Goal: Task Accomplishment & Management: Use online tool/utility

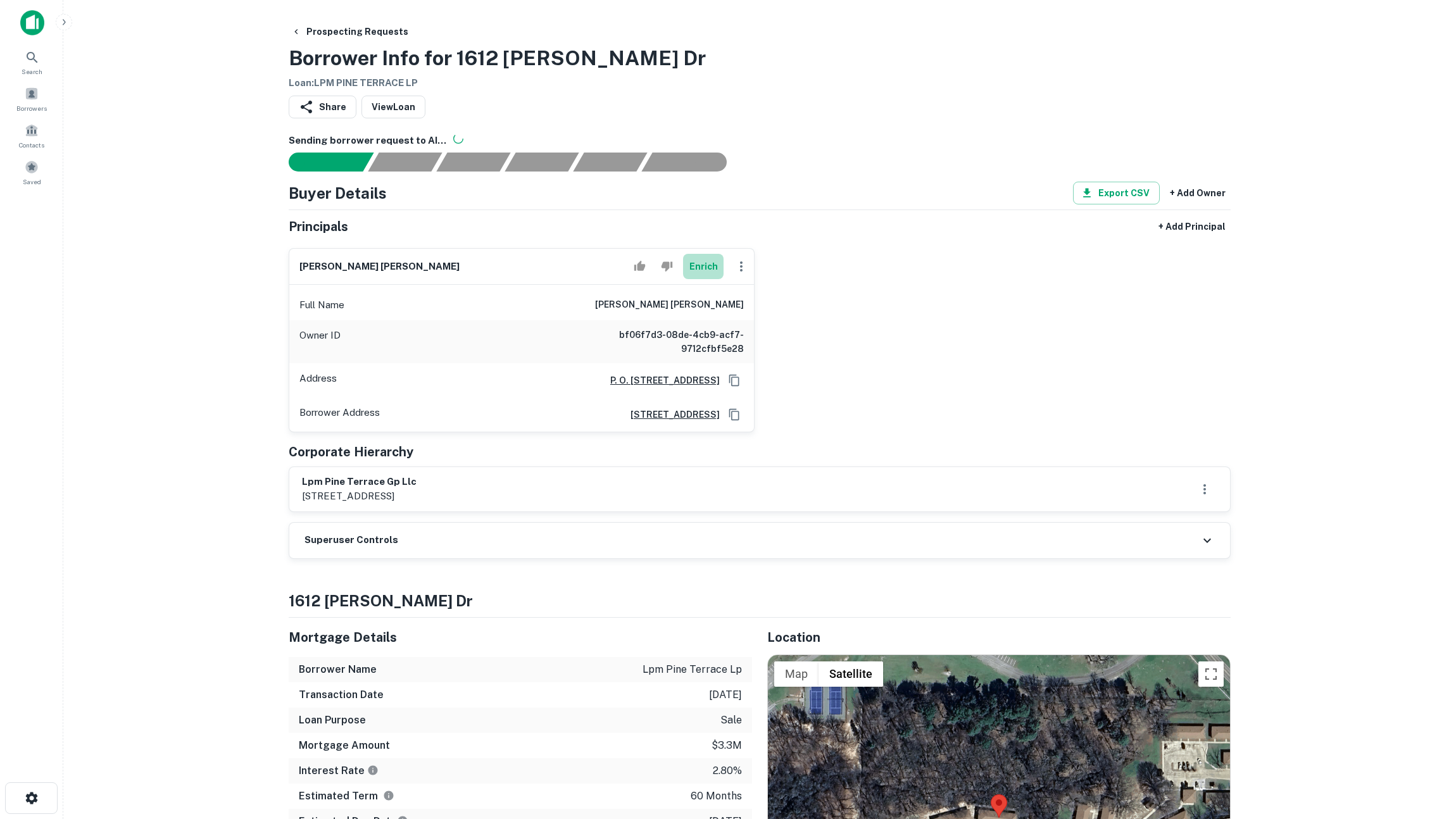
click at [701, 267] on button "Enrich" at bounding box center [703, 266] width 40 height 25
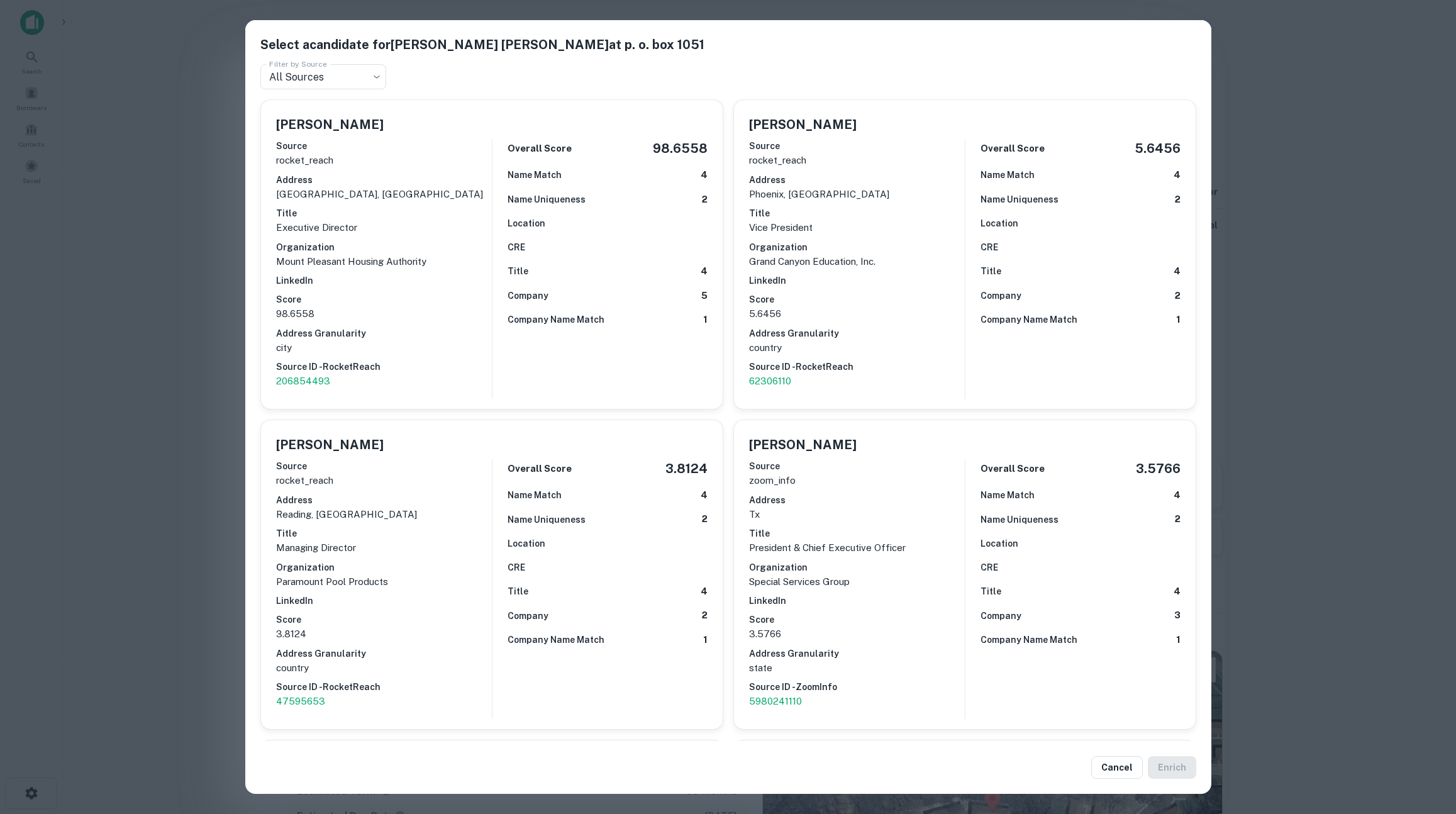
click at [193, 285] on div "Select a candidate for STEVEN CRAIG MARTIN at p. o. box 1051 Filter by Source A…" at bounding box center [728, 407] width 1456 height 814
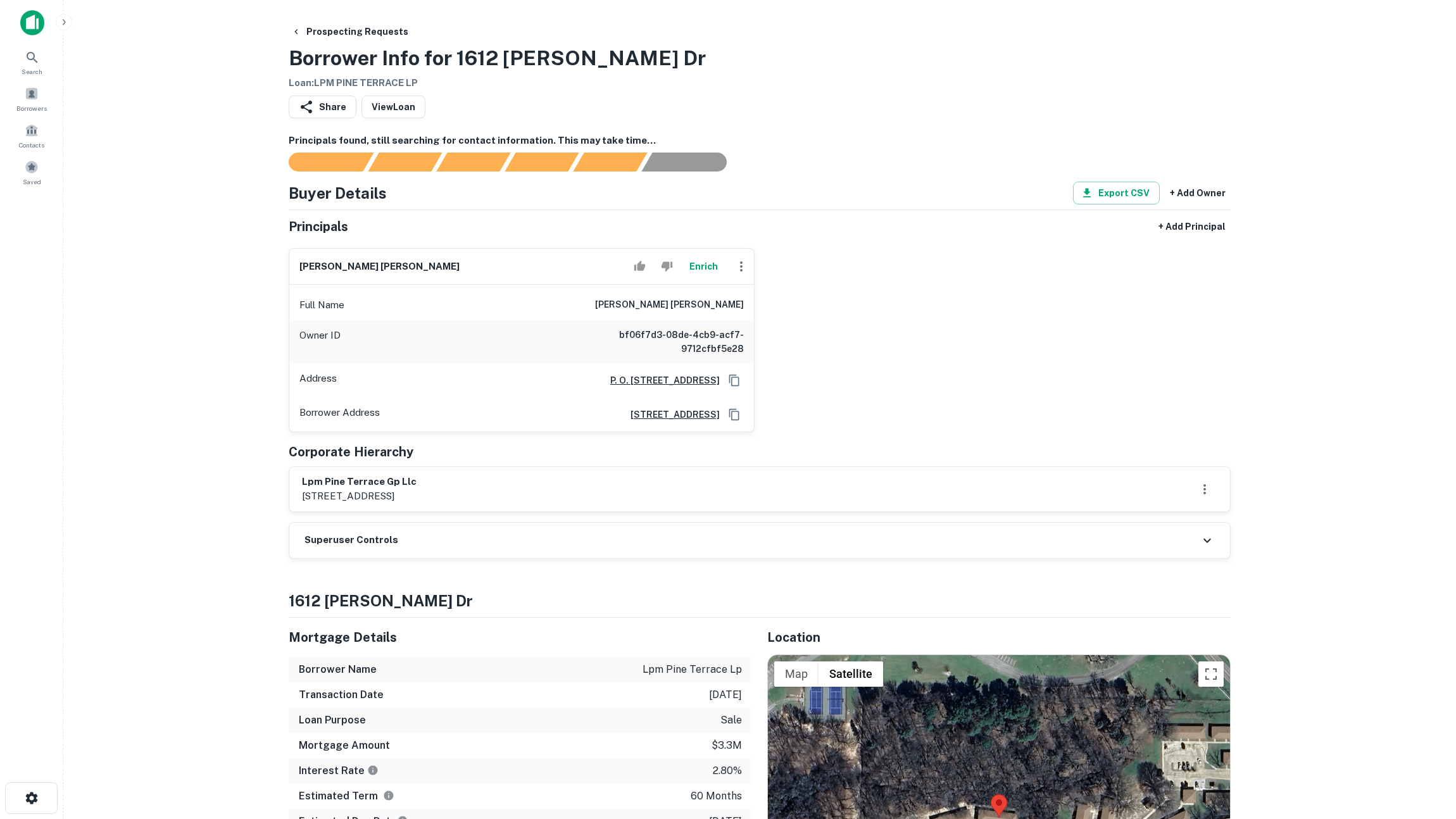
click at [1308, 544] on main "Prospecting Requests Borrower Info for [STREET_ADDRESS][PERSON_NAME] [PERSON_NA…" at bounding box center [760, 410] width 1393 height 819
click at [693, 268] on button "Enrich" at bounding box center [703, 266] width 40 height 25
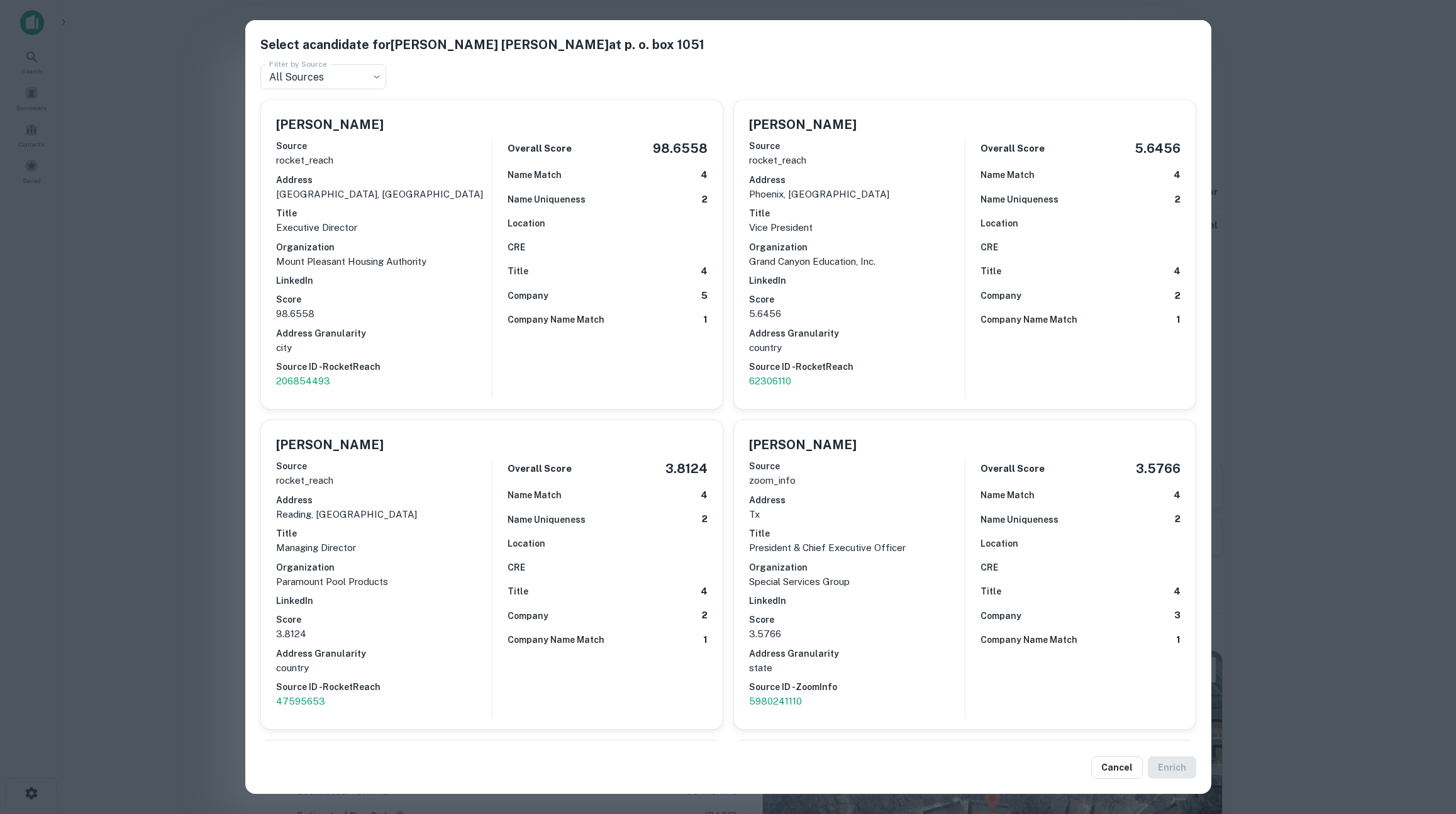
click at [161, 321] on div "Select a candidate for STEVEN CRAIG MARTIN at p. o. box 1051 Filter by Source A…" at bounding box center [728, 407] width 1456 height 814
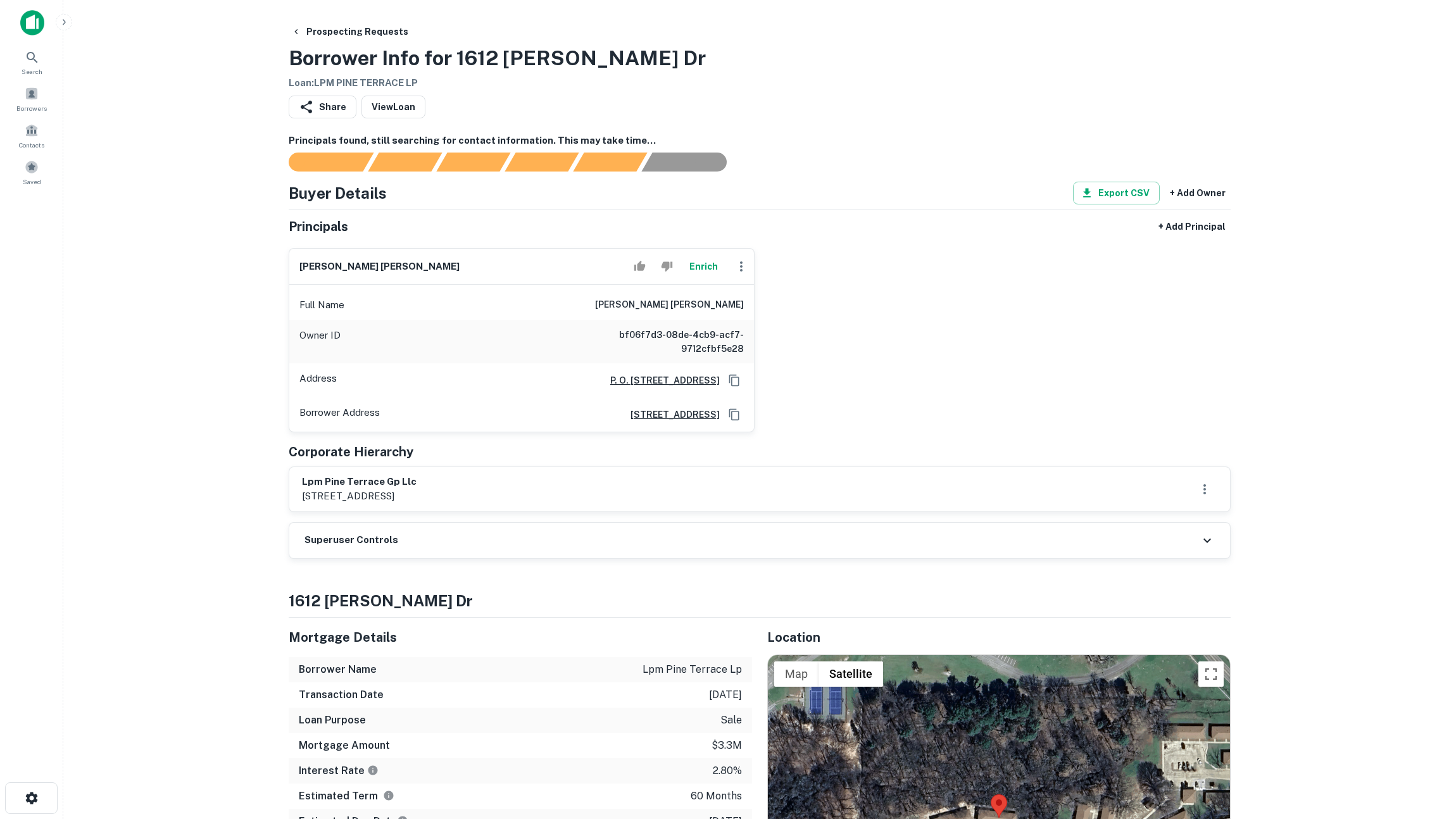
click at [701, 541] on div "Superuser Controls" at bounding box center [760, 540] width 941 height 35
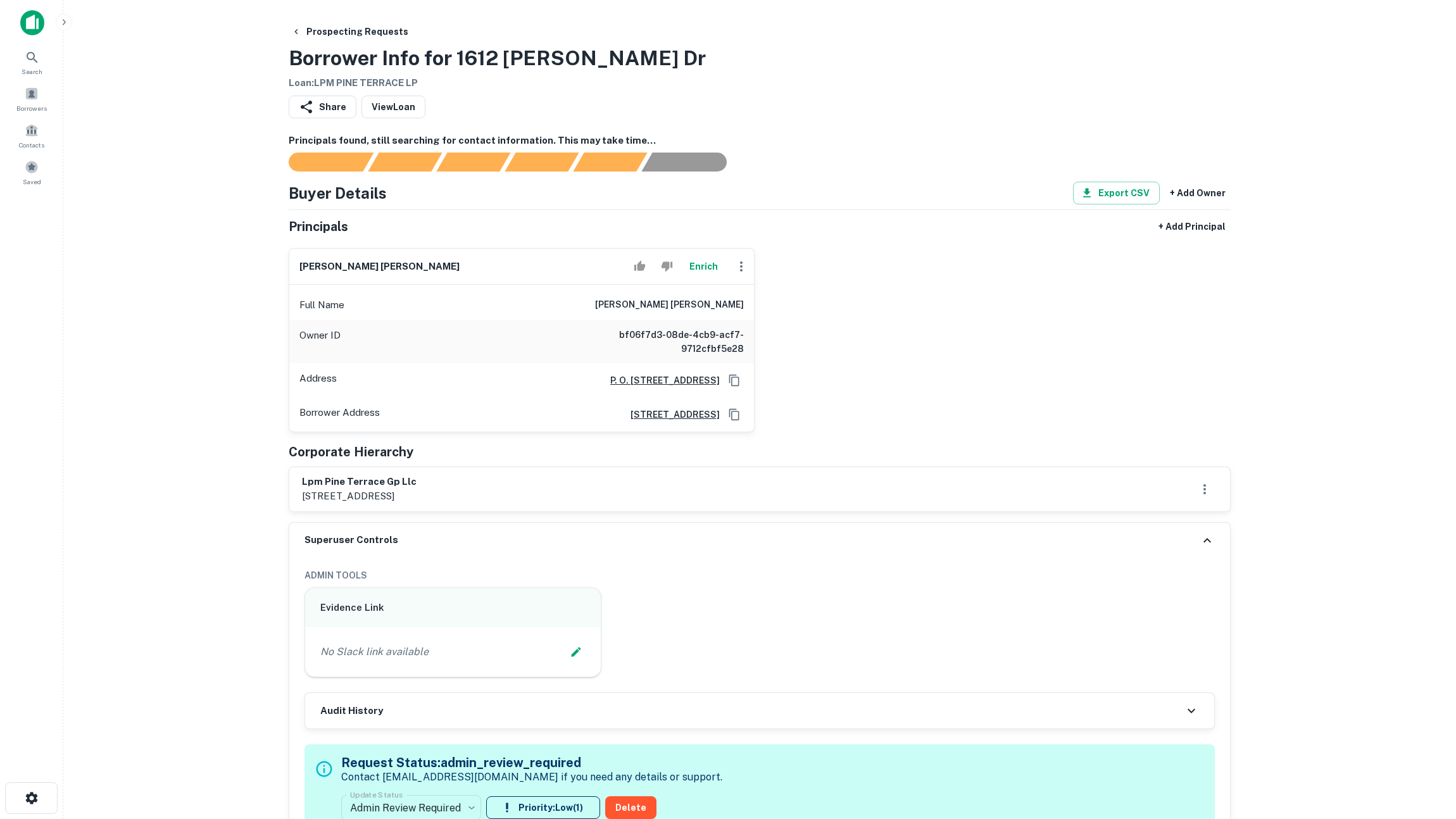
scroll to position [149, 0]
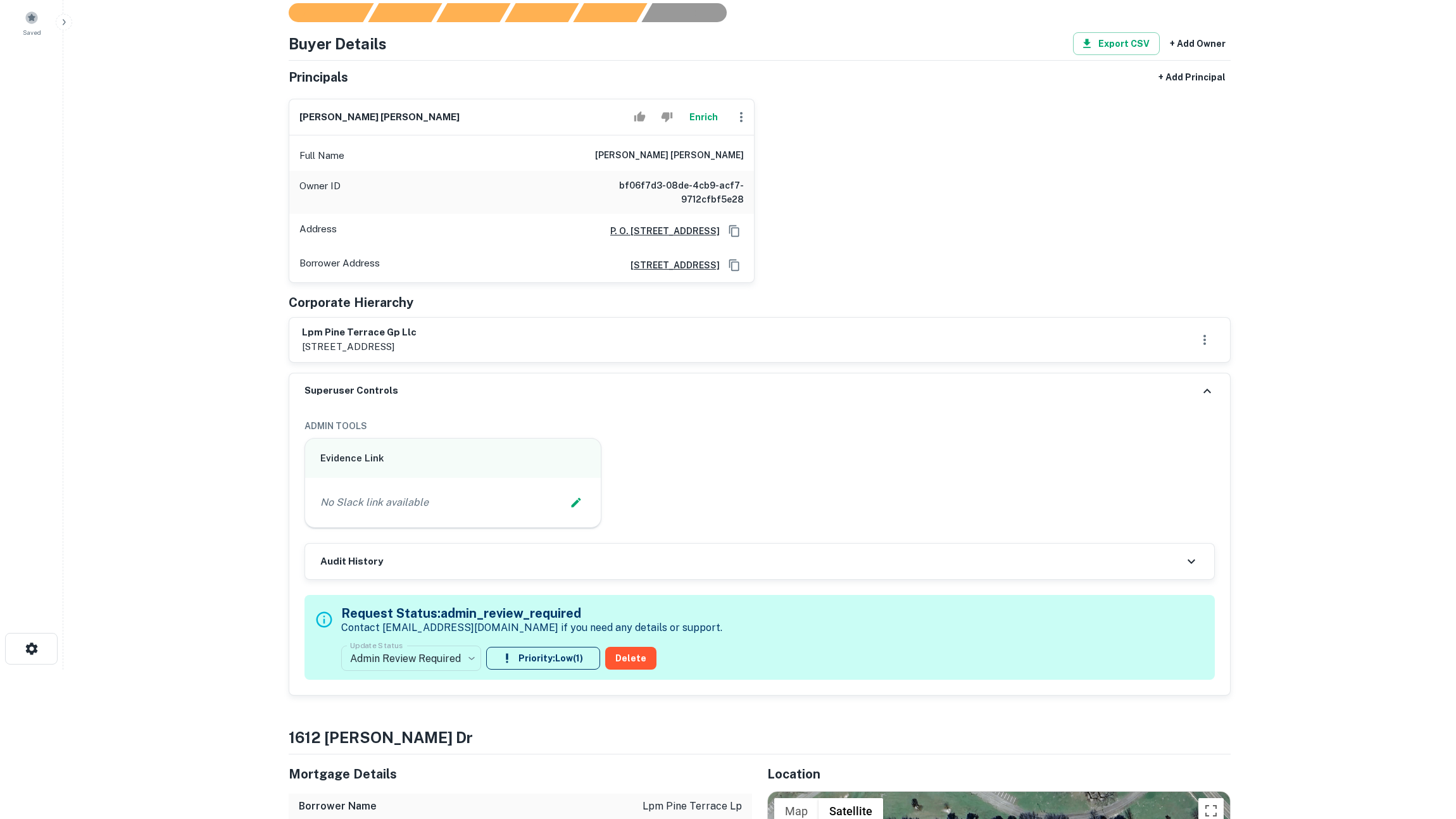
click at [730, 567] on div "Audit History" at bounding box center [760, 561] width 909 height 35
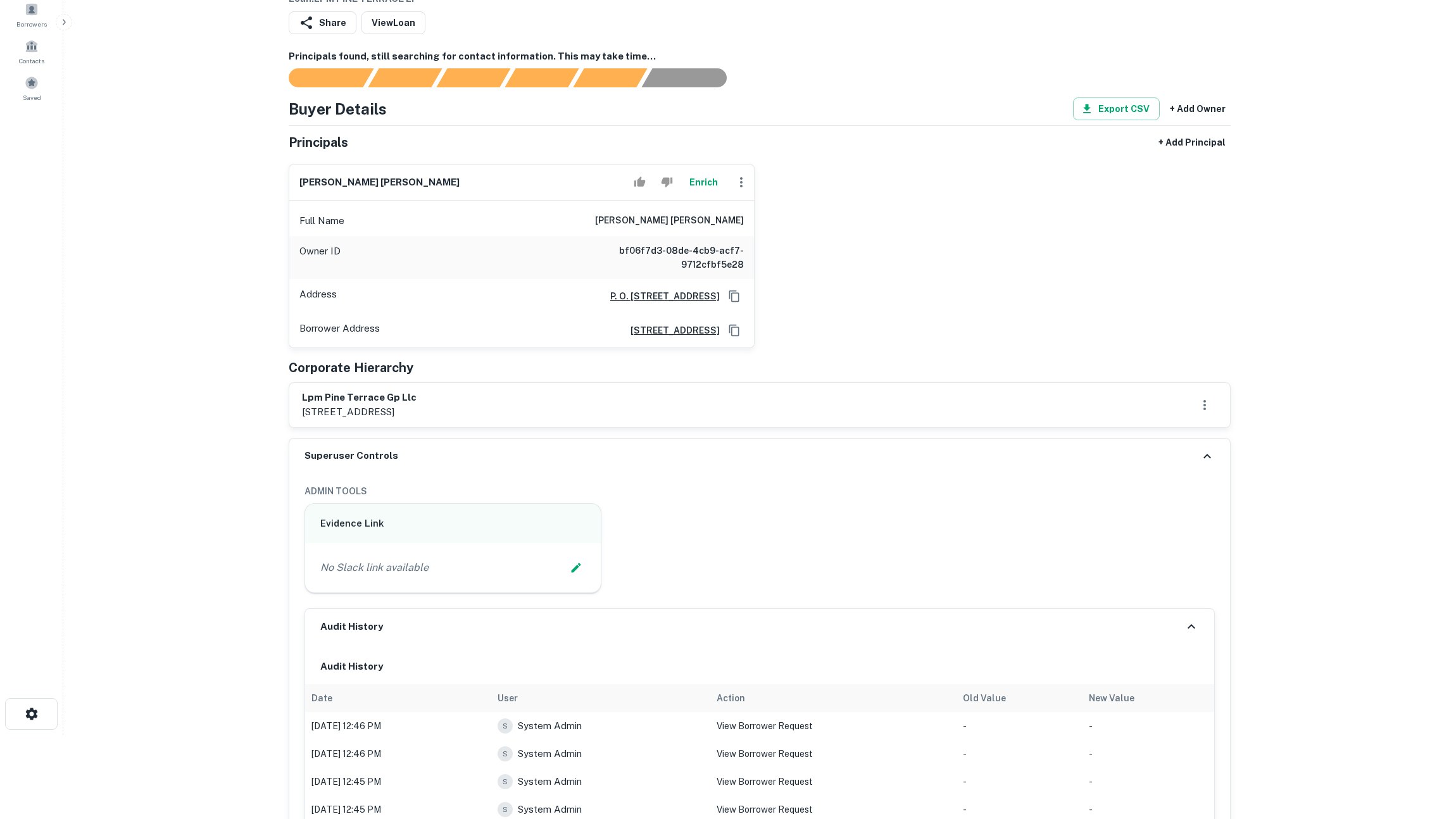
scroll to position [0, 0]
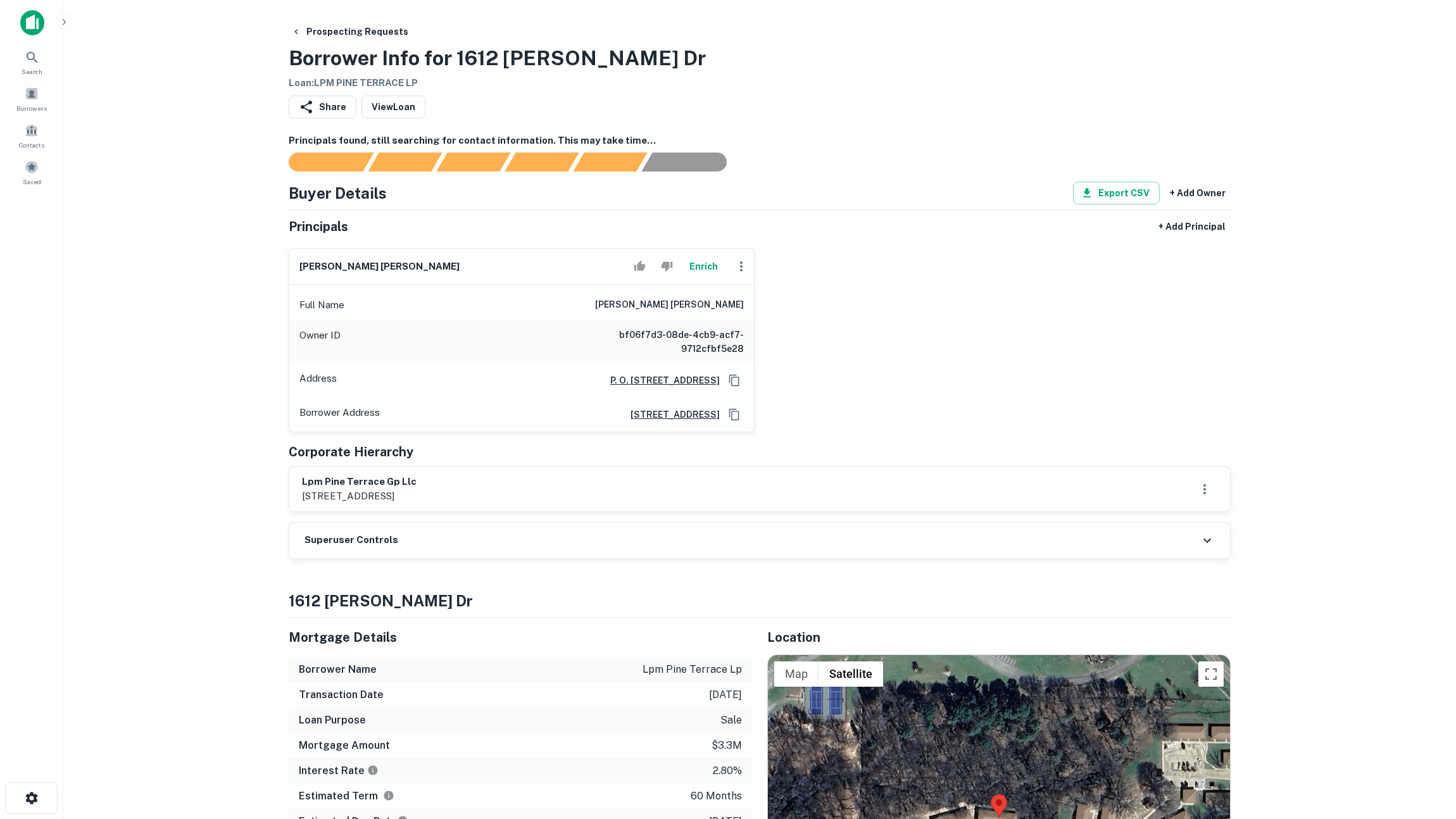
click at [686, 263] on button "Enrich" at bounding box center [703, 266] width 40 height 25
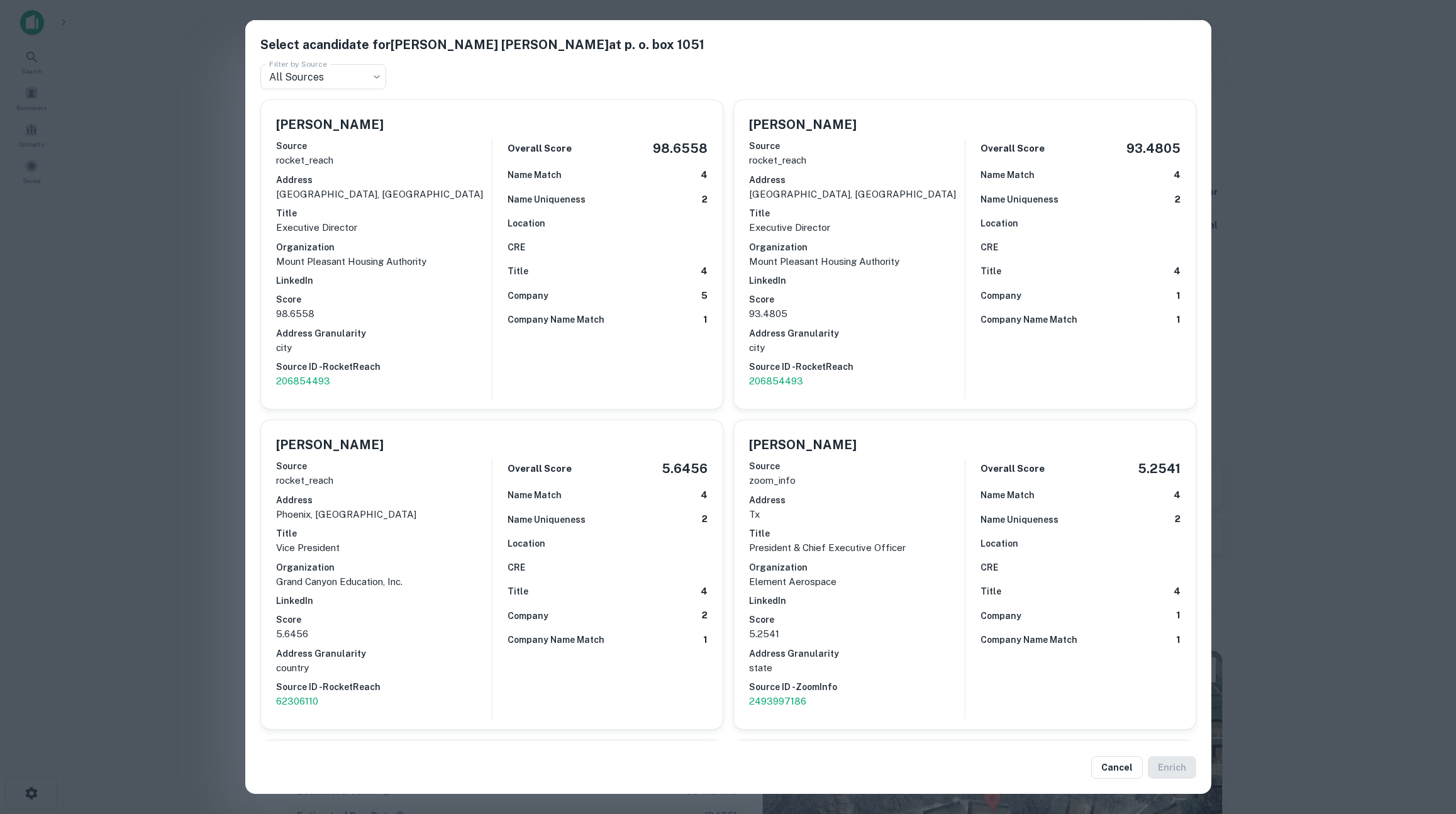
click at [172, 416] on div "Select a candidate for STEVEN CRAIG MARTIN at p. o. box 1051 Filter by Source A…" at bounding box center [728, 407] width 1456 height 814
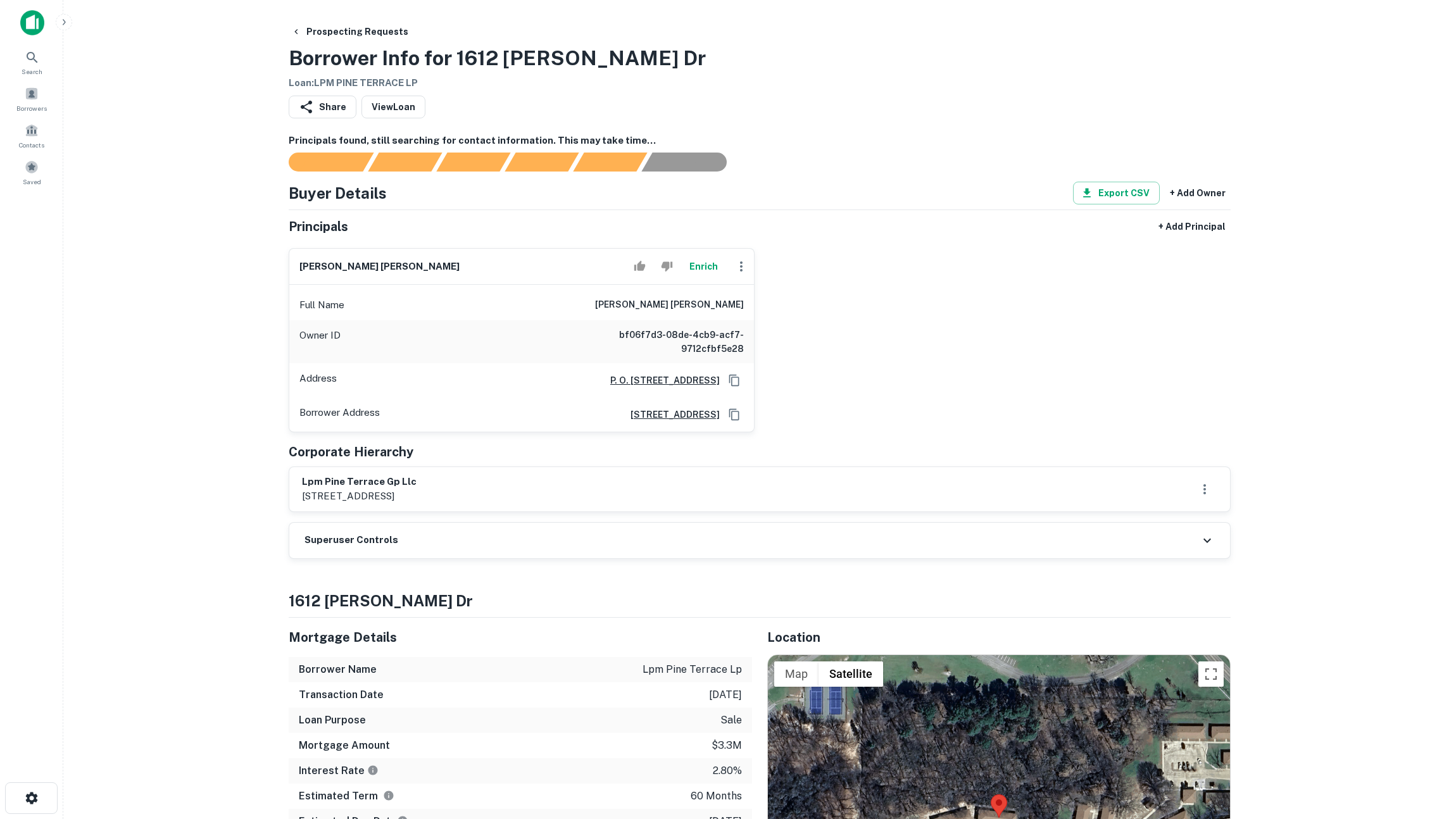
click at [714, 268] on button "Enrich" at bounding box center [703, 266] width 40 height 25
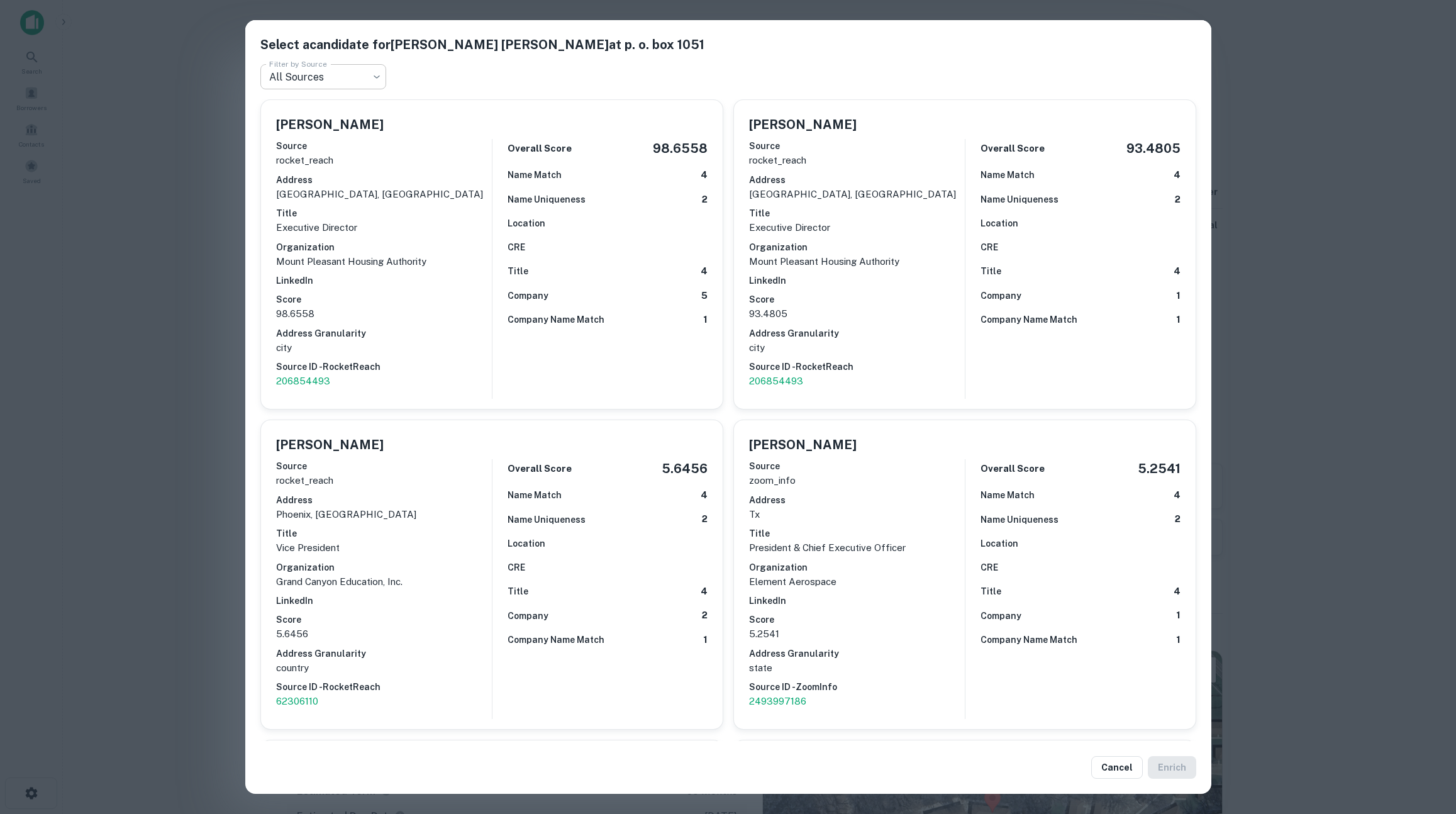
click at [339, 84] on body "Search Borrowers Contacts Saved Prospecting Requests Borrower Info for 1612 Amy…" at bounding box center [728, 407] width 1456 height 814
click at [312, 150] on li "ZoomInfo" at bounding box center [323, 151] width 126 height 23
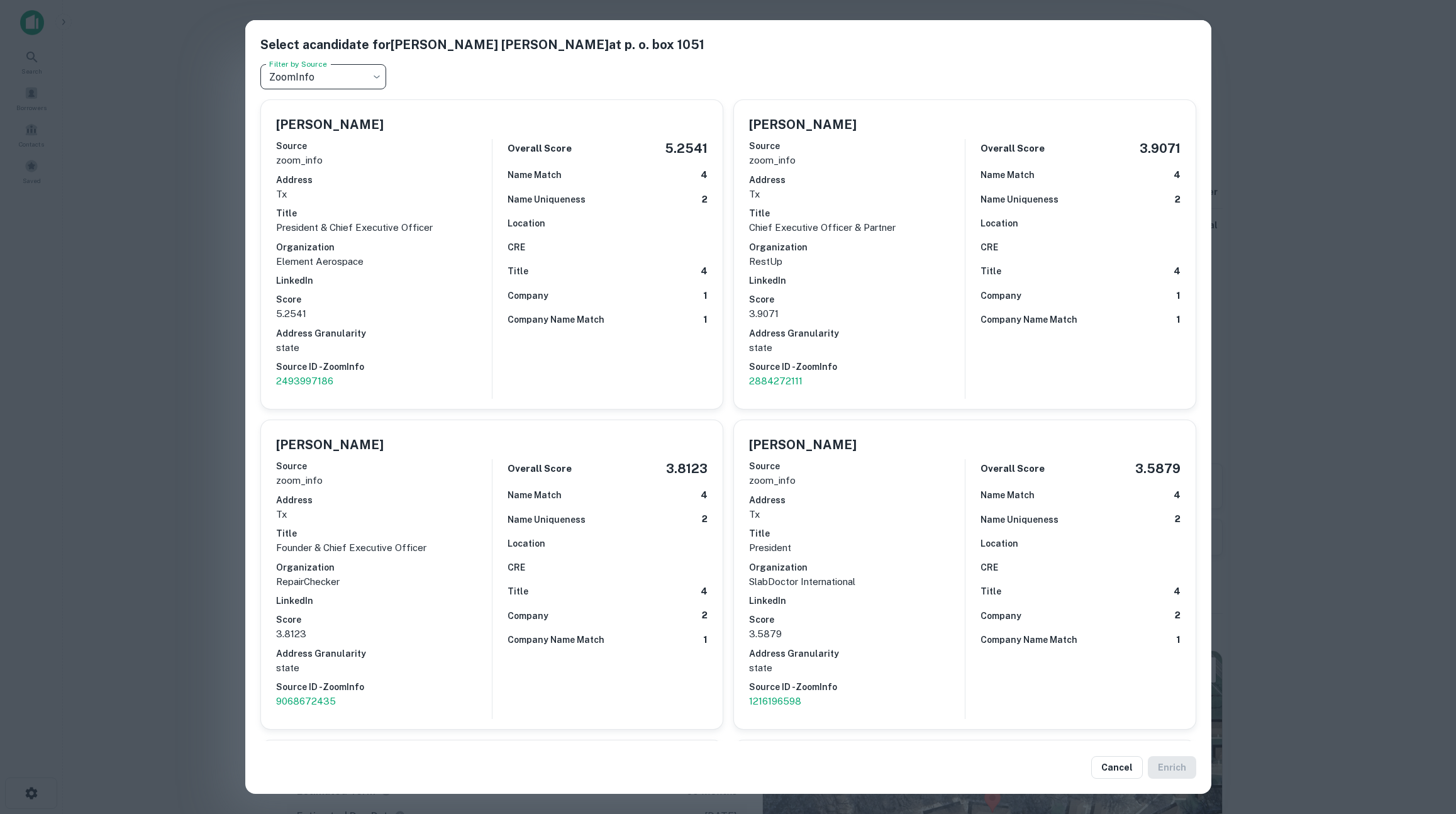
click at [356, 79] on body "Search Borrowers Contacts Saved Prospecting Requests Borrower Info for 1612 Amy…" at bounding box center [728, 407] width 1456 height 814
click at [312, 123] on li "RocketReach" at bounding box center [323, 128] width 126 height 23
type input "**********"
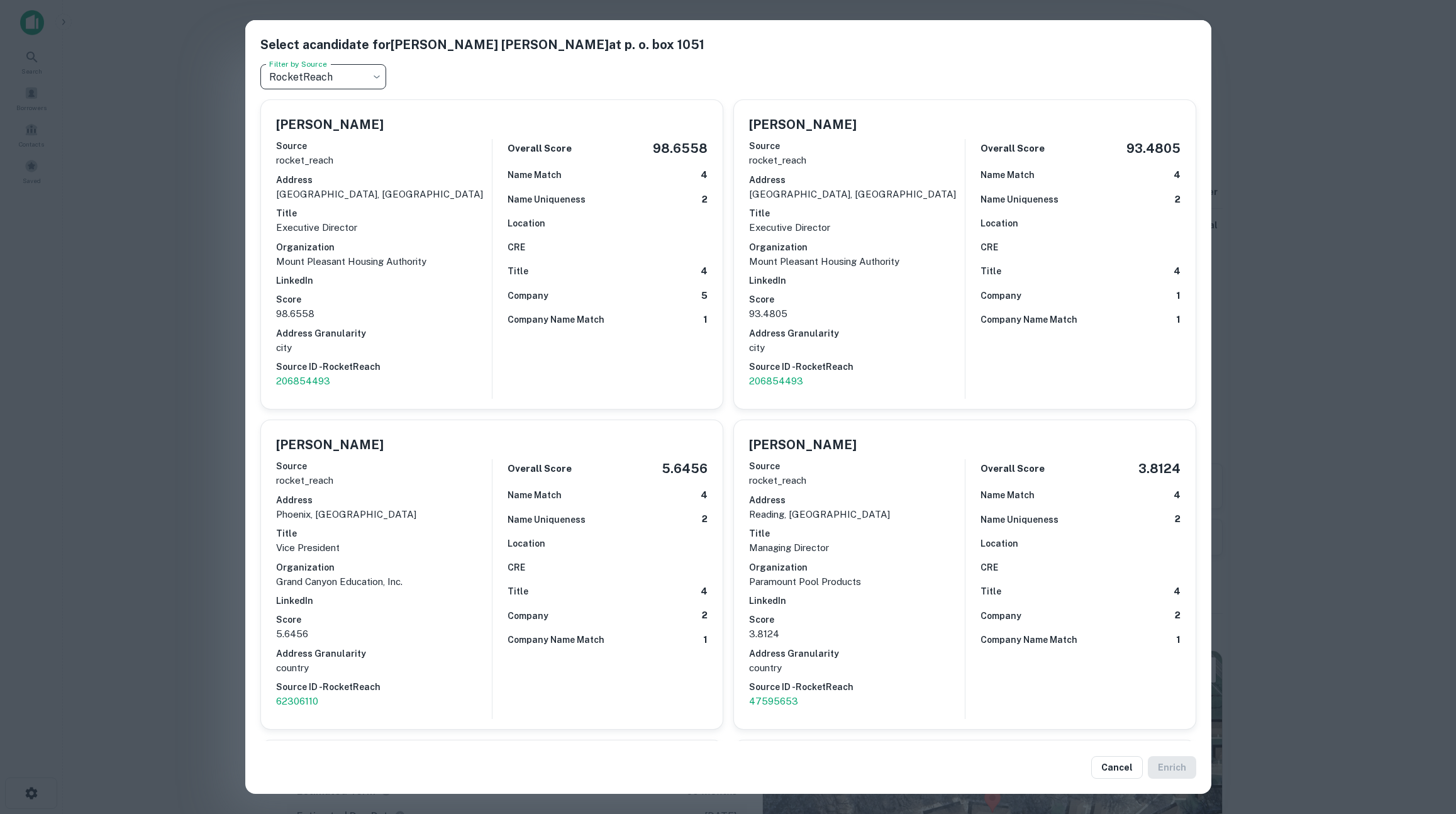
click at [196, 357] on div "**********" at bounding box center [728, 407] width 1456 height 814
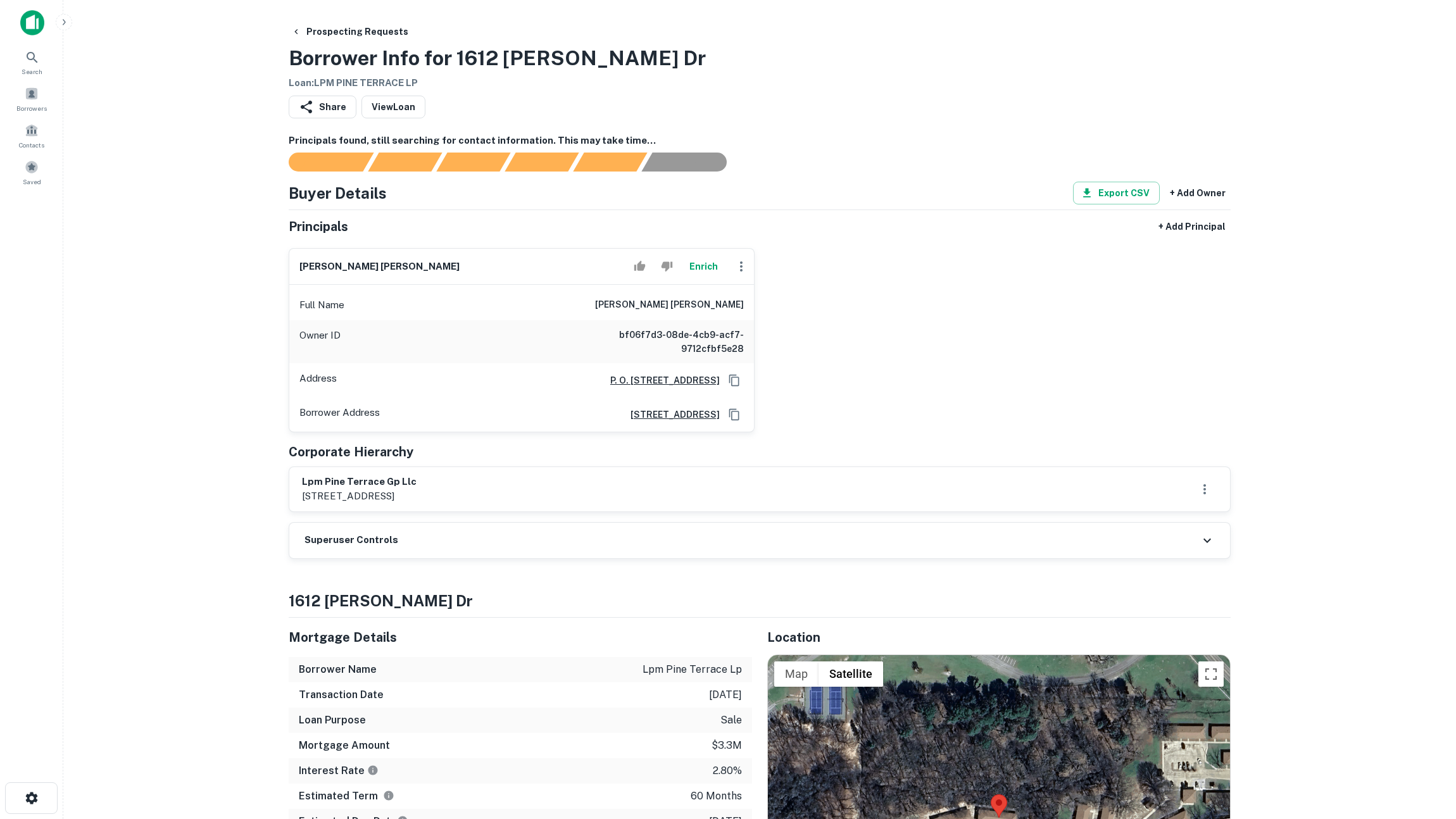
click at [712, 266] on button "Enrich" at bounding box center [703, 266] width 40 height 25
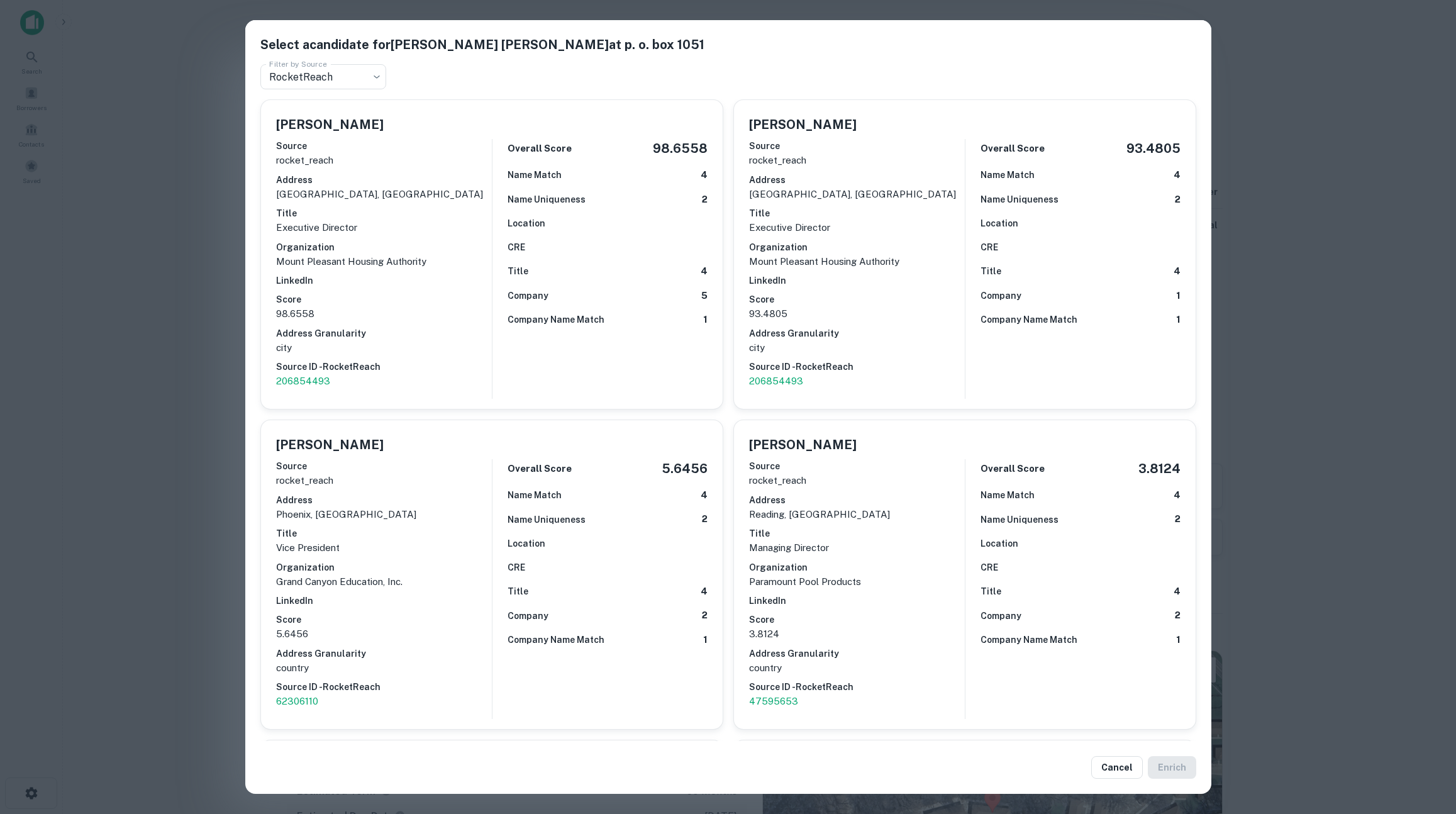
click at [171, 250] on div "**********" at bounding box center [728, 407] width 1456 height 814
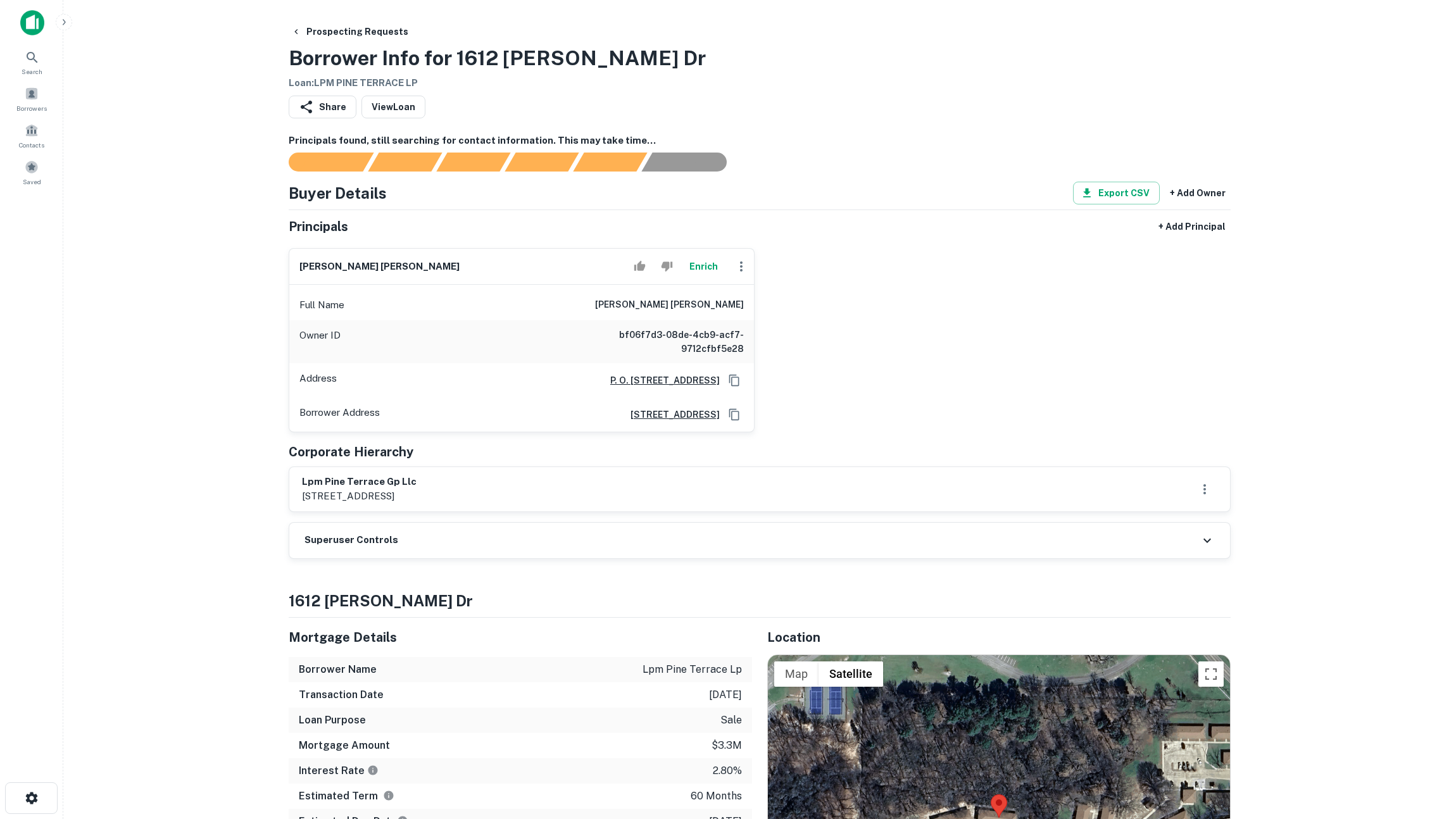
click at [1126, 95] on div "Share View Loan" at bounding box center [760, 109] width 942 height 28
click at [698, 270] on button "Enrich" at bounding box center [703, 266] width 40 height 25
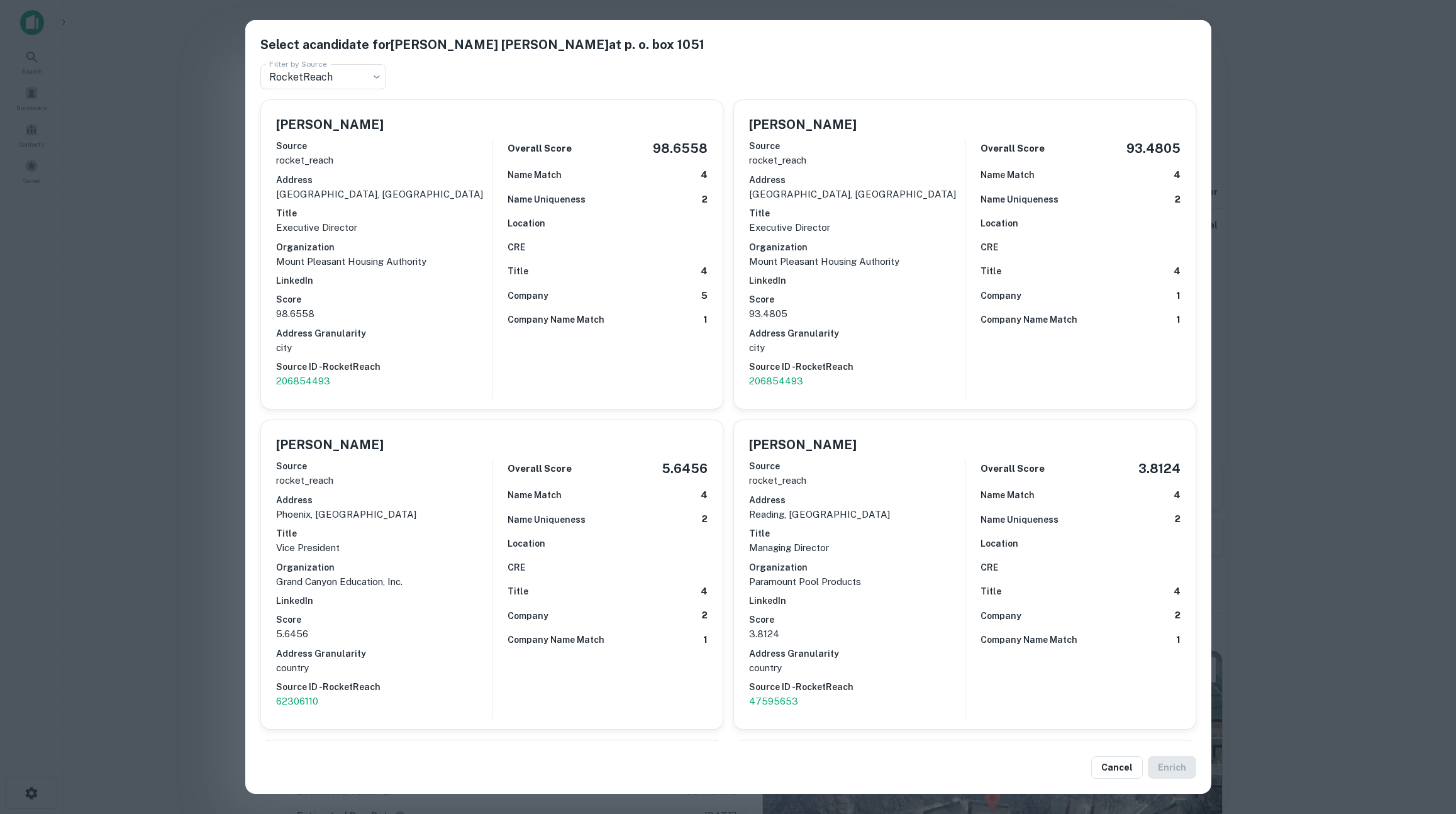
click at [522, 220] on h6 "Location" at bounding box center [527, 223] width 38 height 14
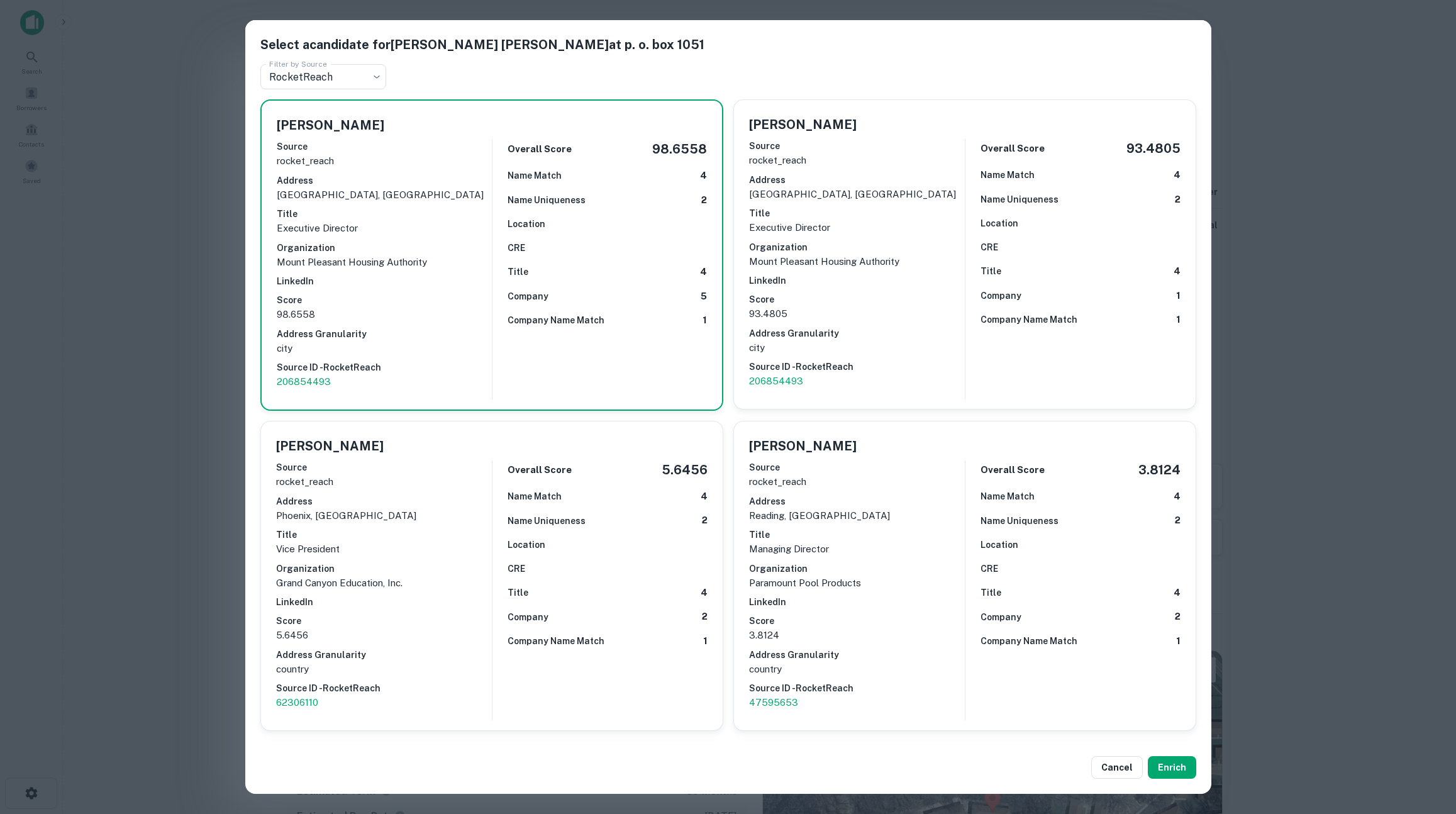
click at [1341, 373] on div "**********" at bounding box center [728, 407] width 1456 height 814
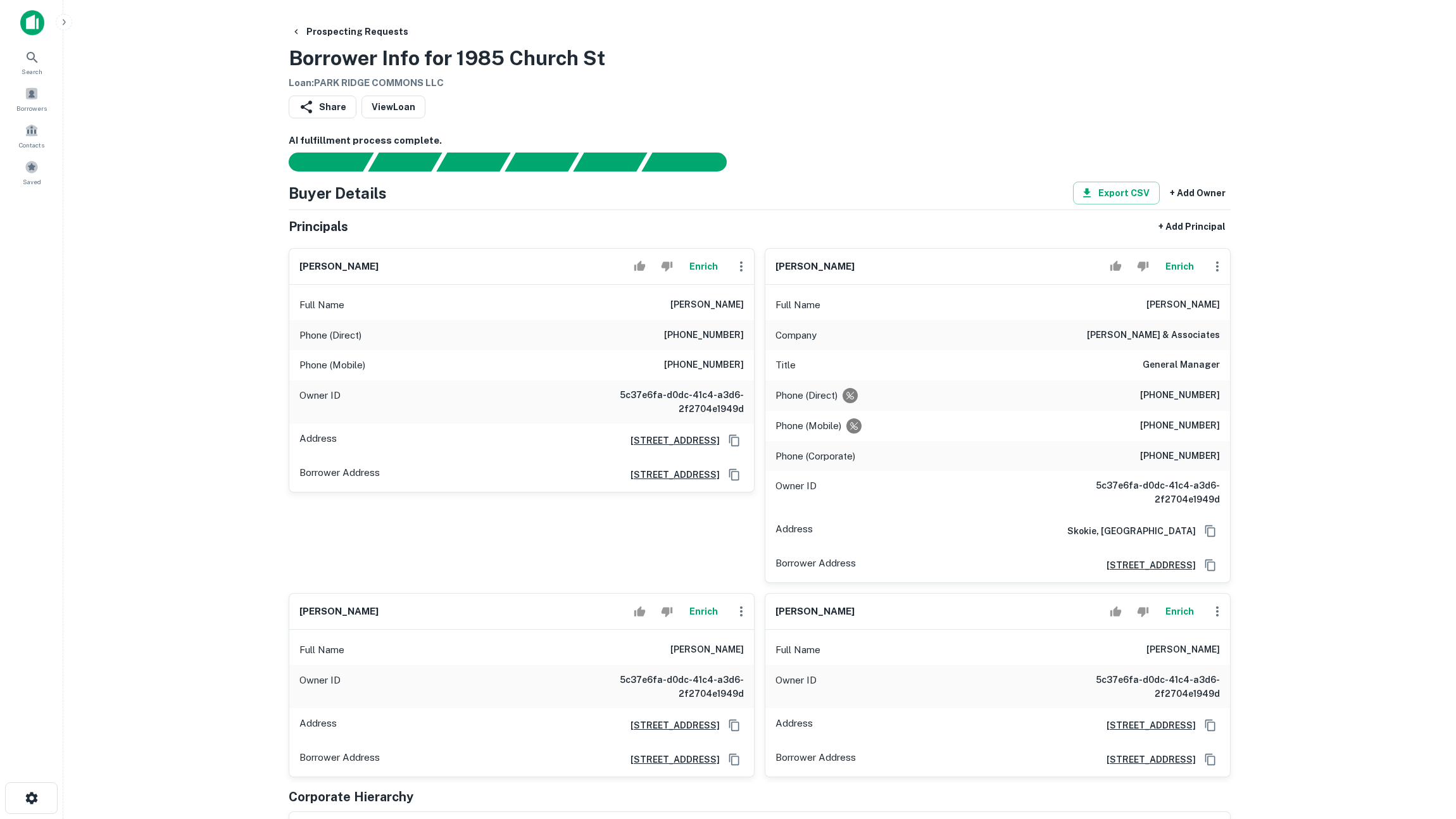
click at [707, 263] on button "Enrich" at bounding box center [703, 266] width 40 height 25
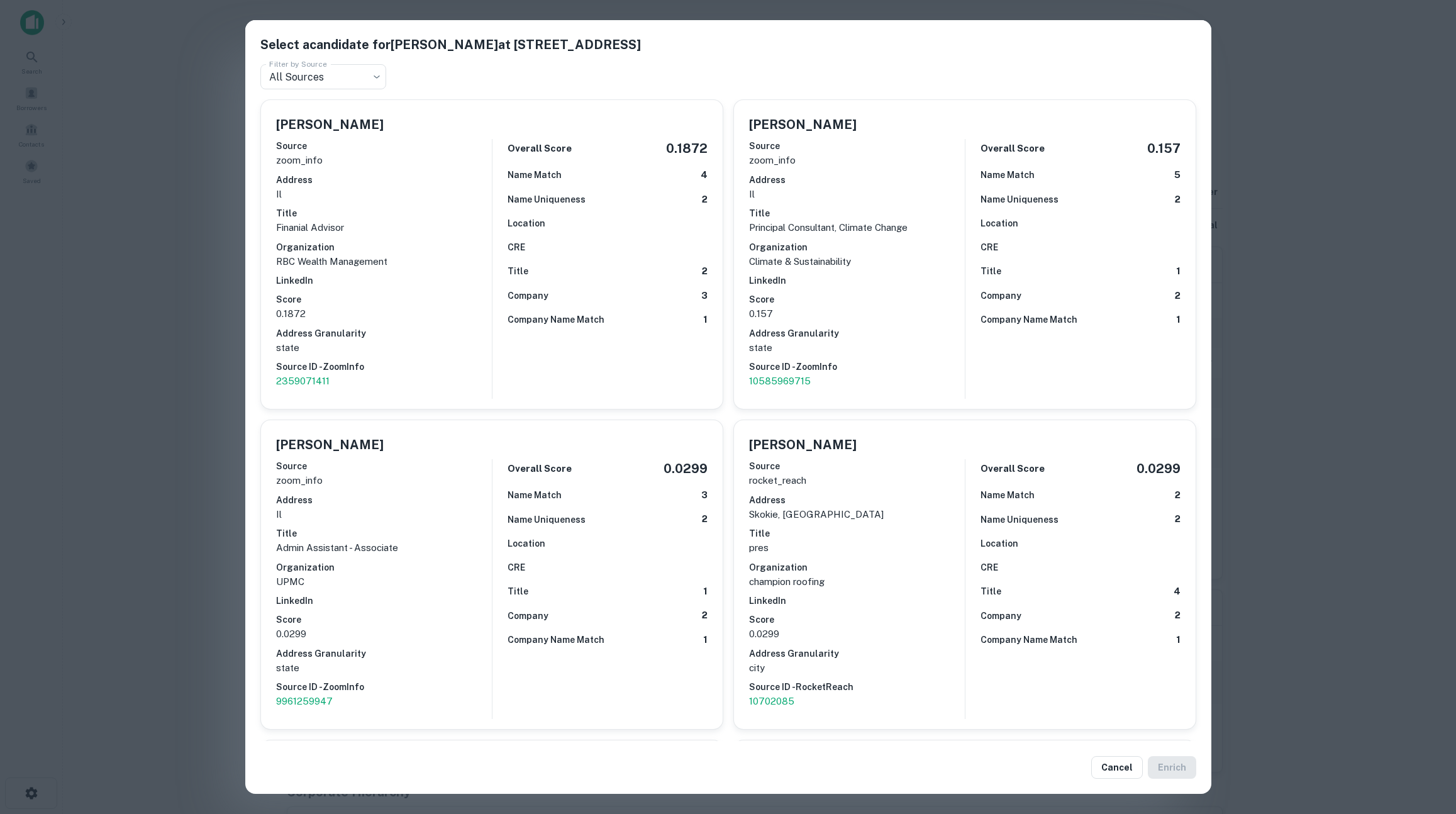
click at [1446, 172] on div "Select a candidate for HARRY LANGER at 5750 old orchard rd suite 370 Filter by …" at bounding box center [728, 407] width 1456 height 814
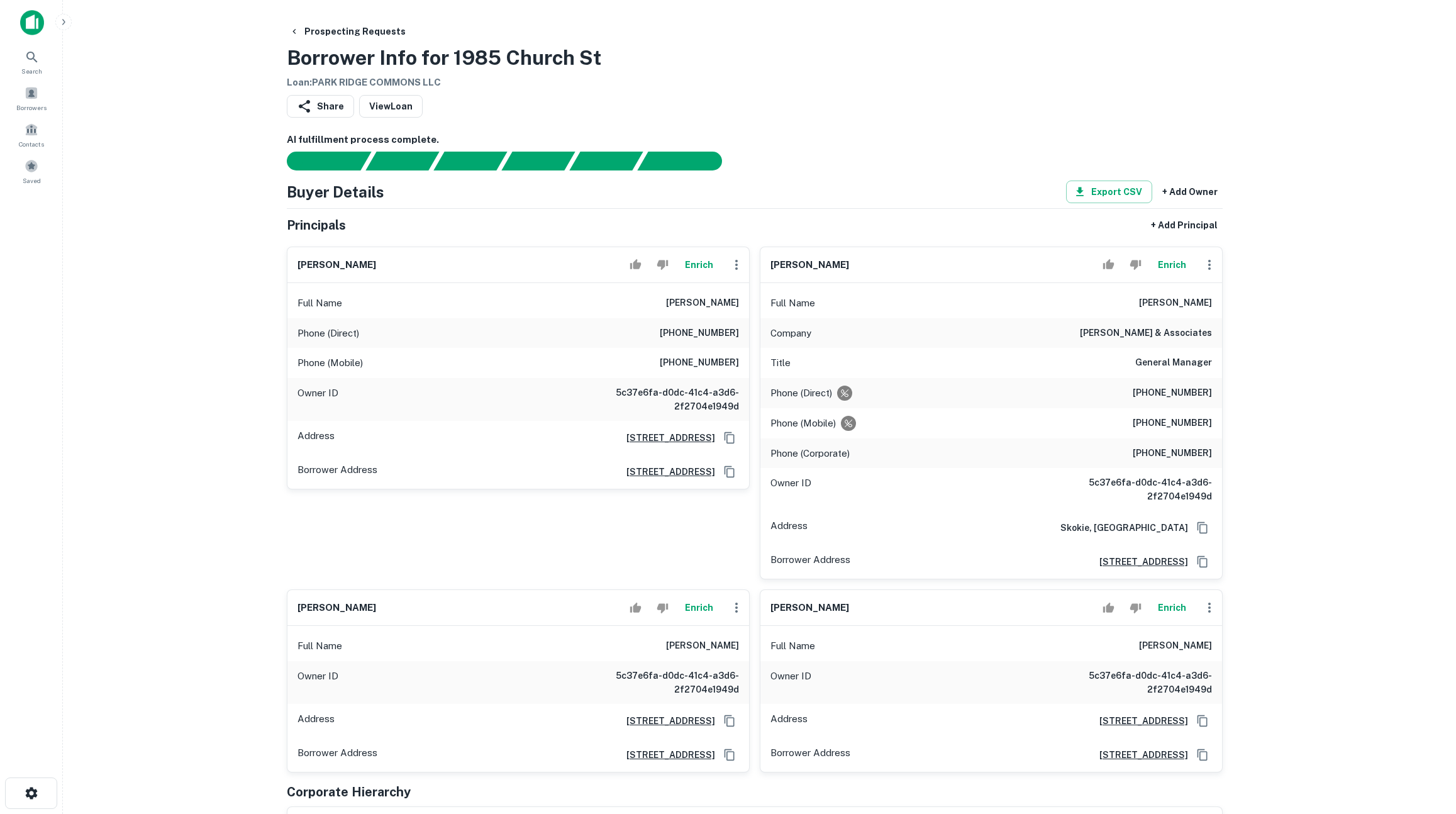
click at [1169, 256] on div "Overall Score 0.157 Name Match 5 Name Uniqueness 2 Location CRE Title 1 Company…" at bounding box center [1072, 269] width 216 height 260
click at [1177, 265] on button "Enrich" at bounding box center [1172, 265] width 40 height 25
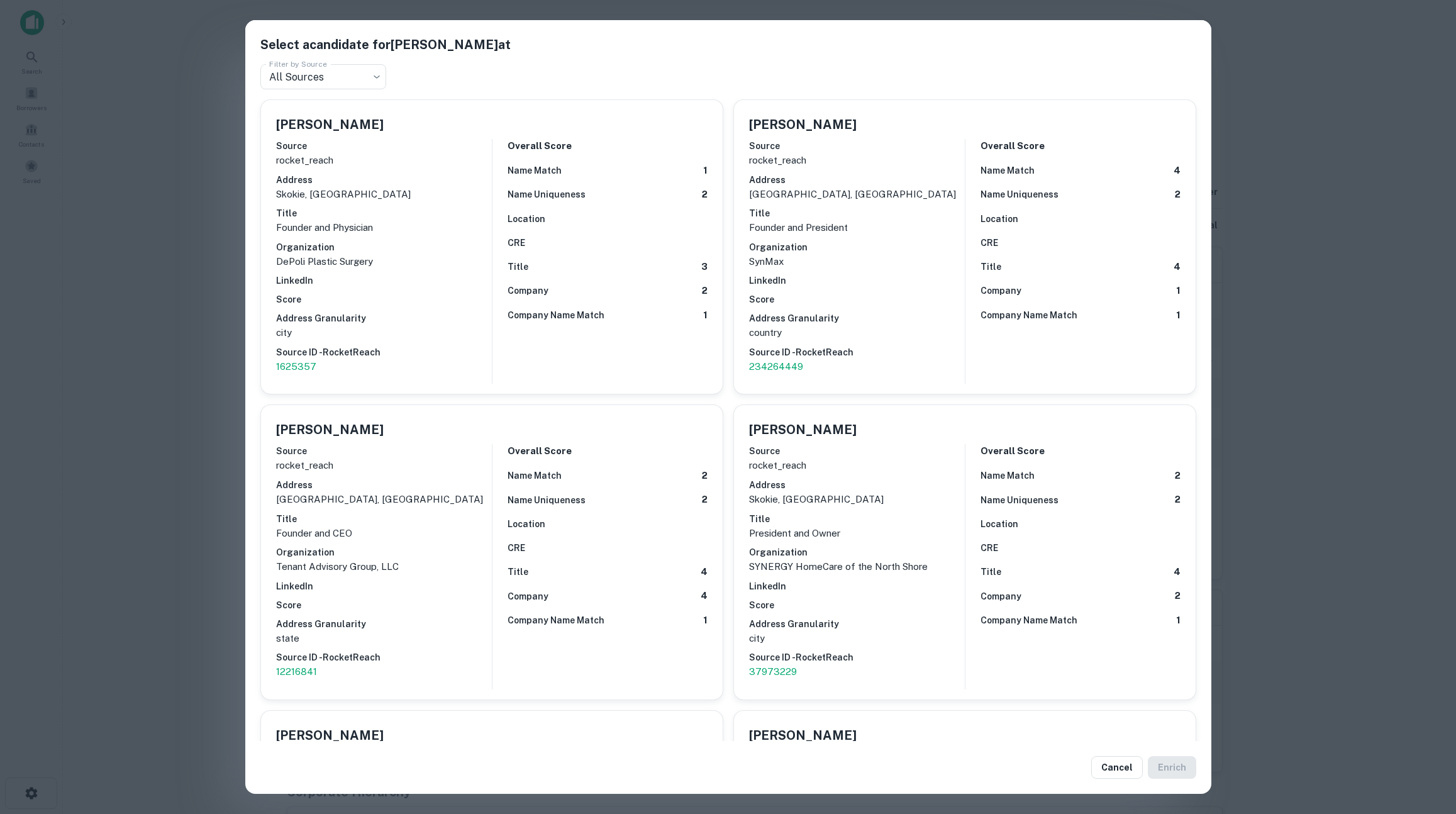
click at [1397, 252] on div "Select a candidate for William Perkins at Filter by Source All Sources *** Filt…" at bounding box center [728, 407] width 1456 height 814
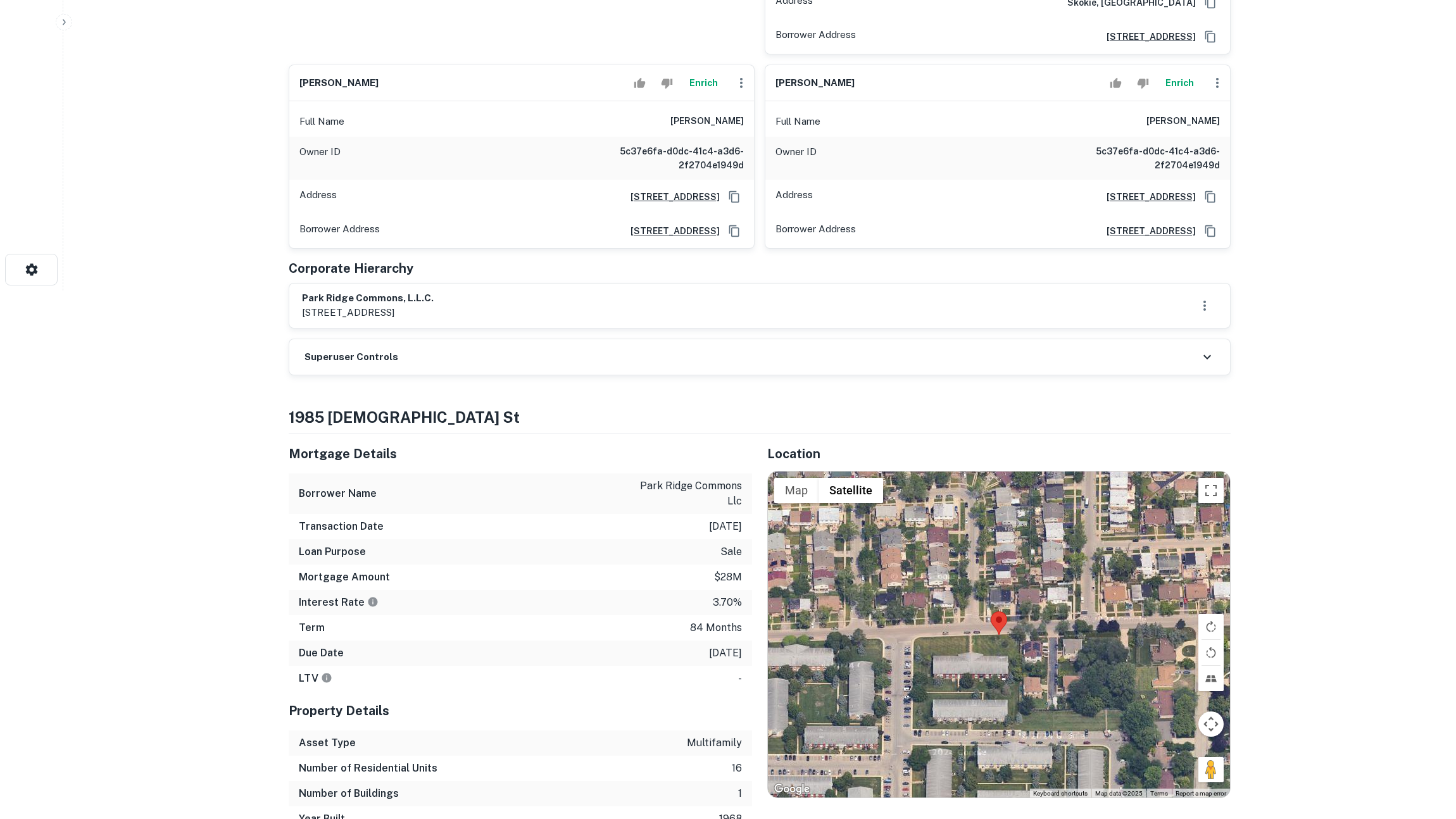
scroll to position [156, 0]
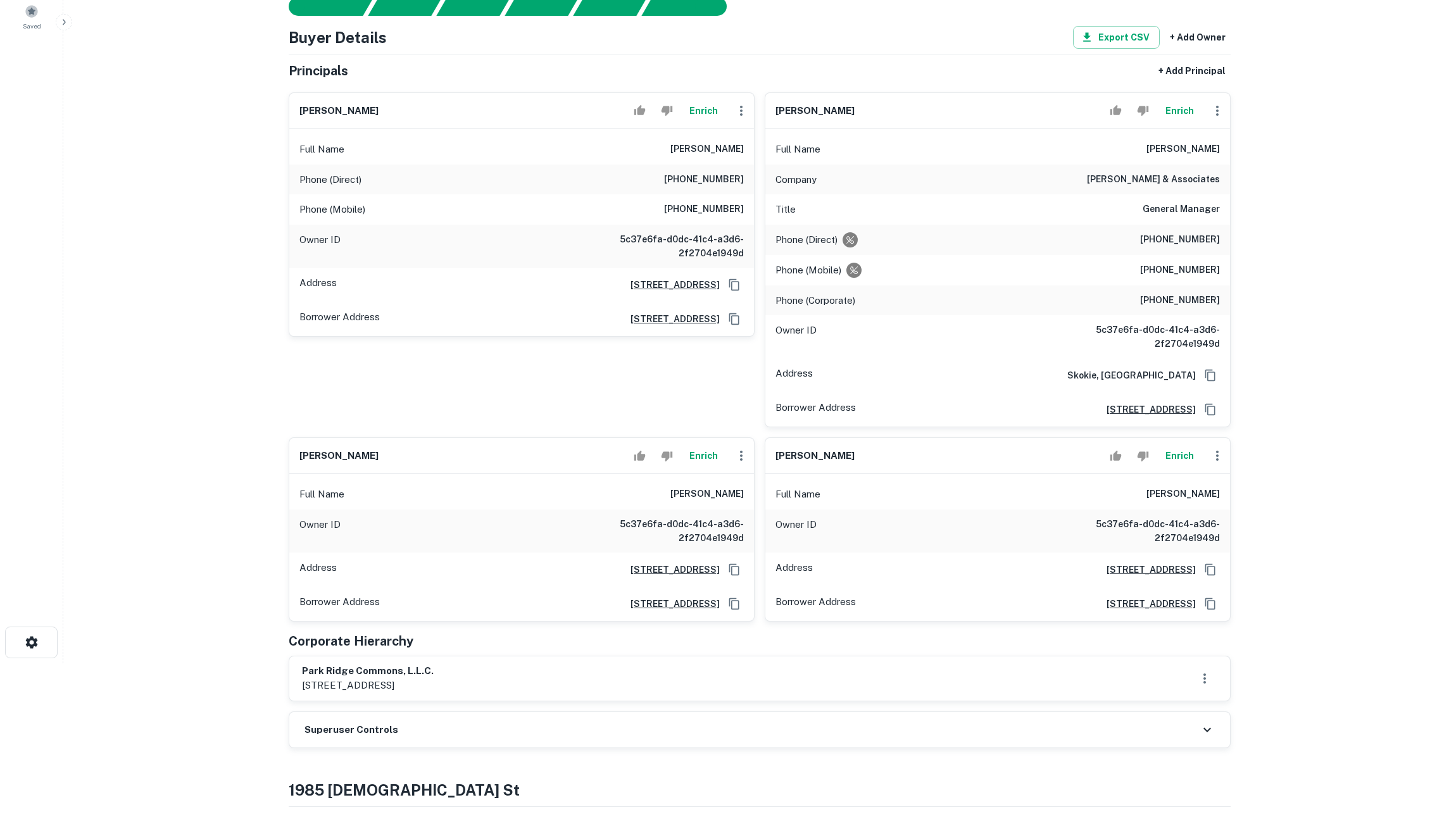
click at [1345, 389] on main "Prospecting Requests Borrower Info for 1985 Church St Loan : PARK RIDGE COMMONS…" at bounding box center [760, 254] width 1393 height 819
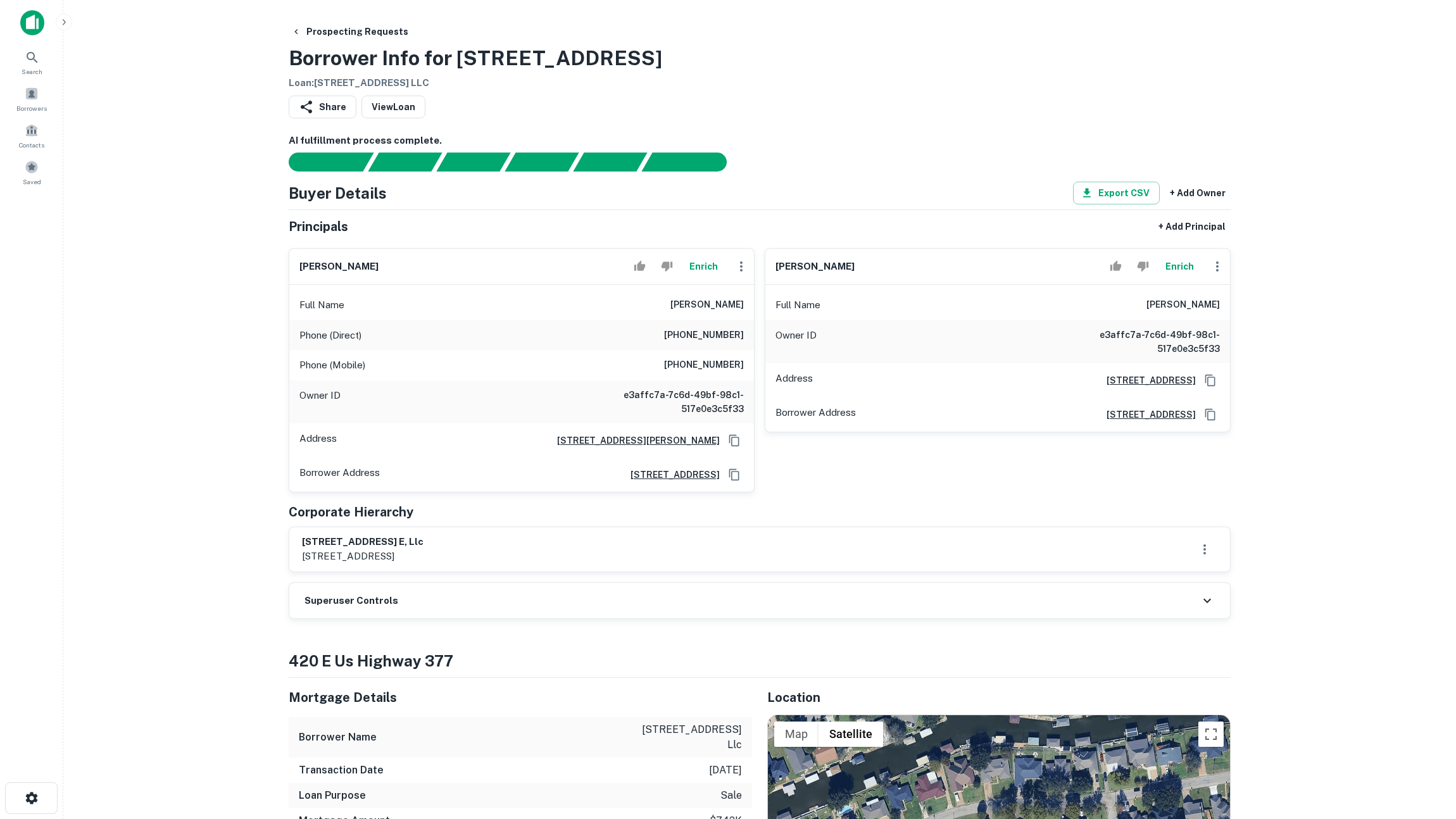
click at [706, 271] on button "Enrich" at bounding box center [703, 266] width 40 height 25
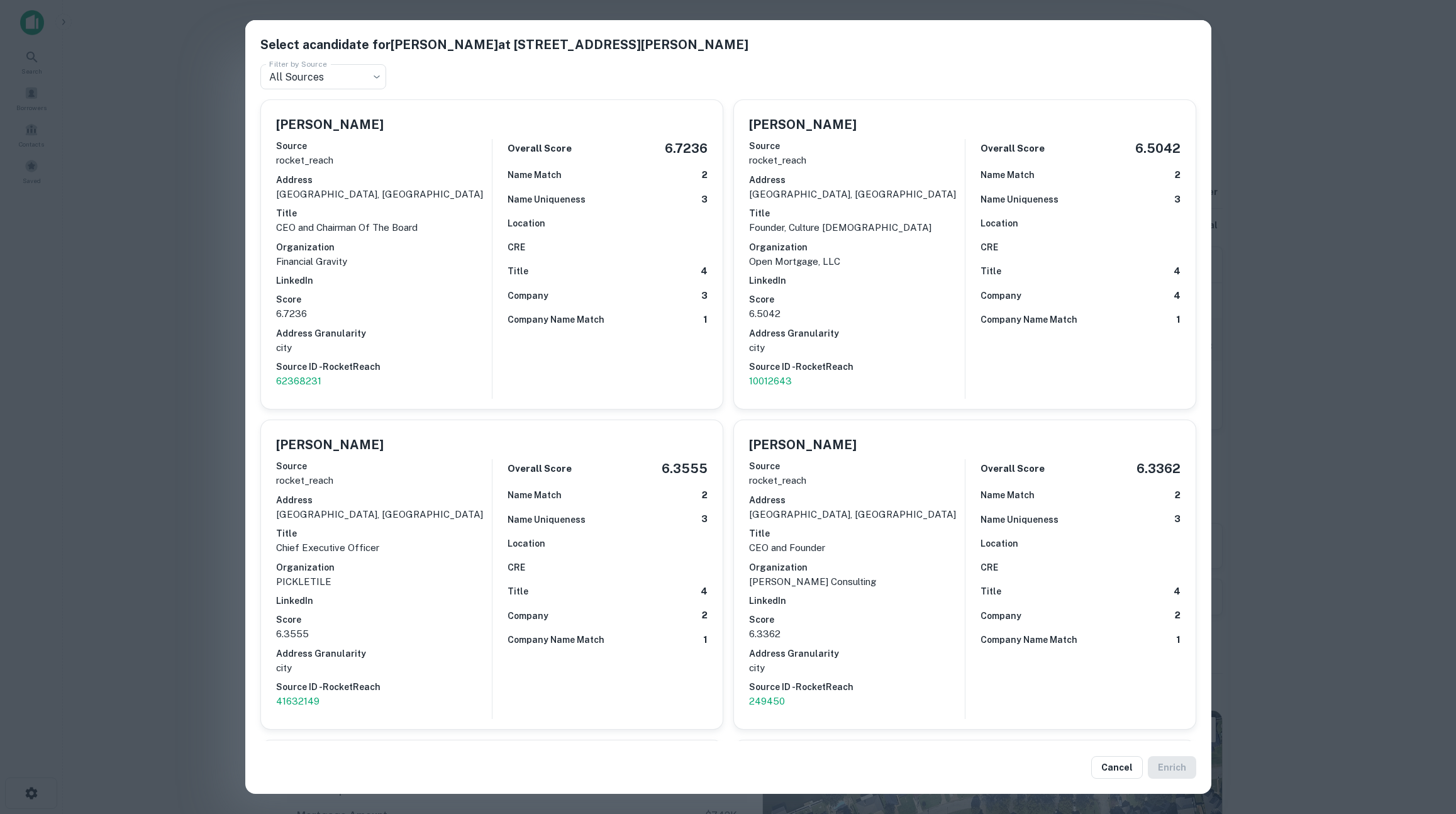
click at [1320, 269] on div "Select a candidate for SCOTT PONTONE at 13106 rummel creek road Filter by Sourc…" at bounding box center [728, 407] width 1456 height 814
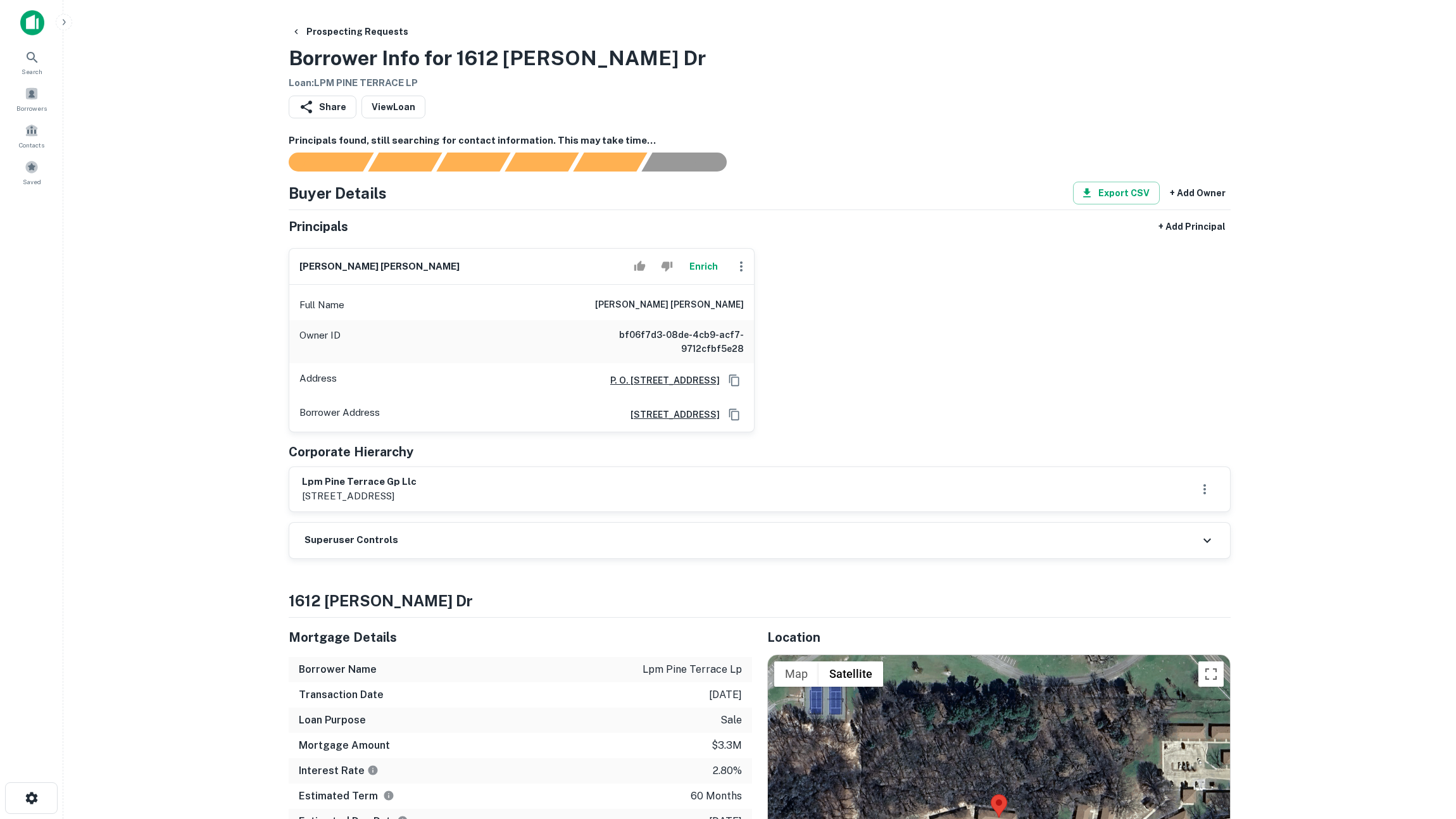
click at [207, 287] on main "Prospecting Requests Borrower Info for [STREET_ADDRESS][PERSON_NAME] [PERSON_NA…" at bounding box center [760, 410] width 1393 height 819
click at [704, 269] on button "Enrich" at bounding box center [703, 266] width 40 height 25
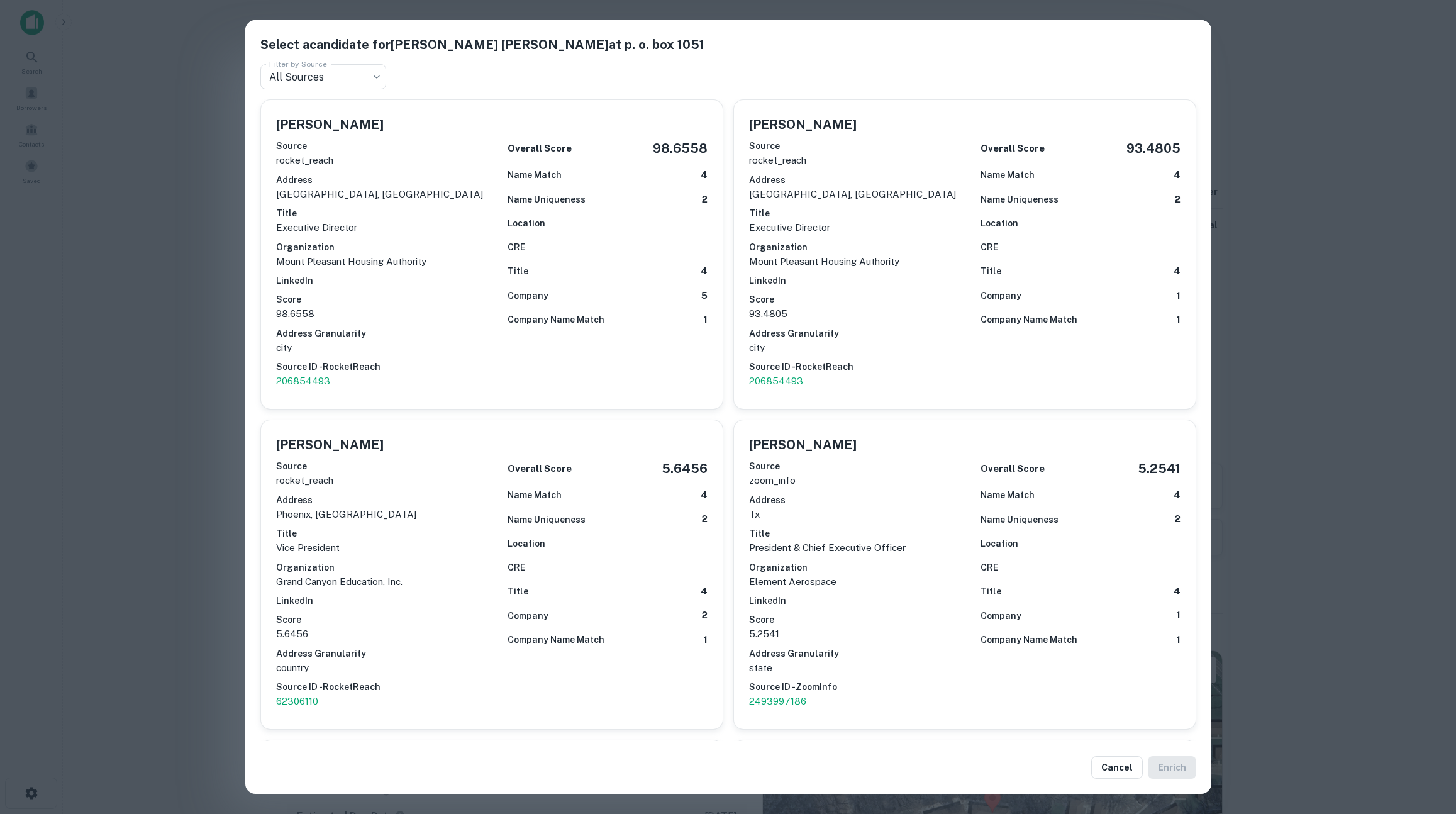
click at [153, 419] on div "Select a candidate for [PERSON_NAME] [PERSON_NAME] at p. o. box 1051 Filter by …" at bounding box center [728, 407] width 1456 height 814
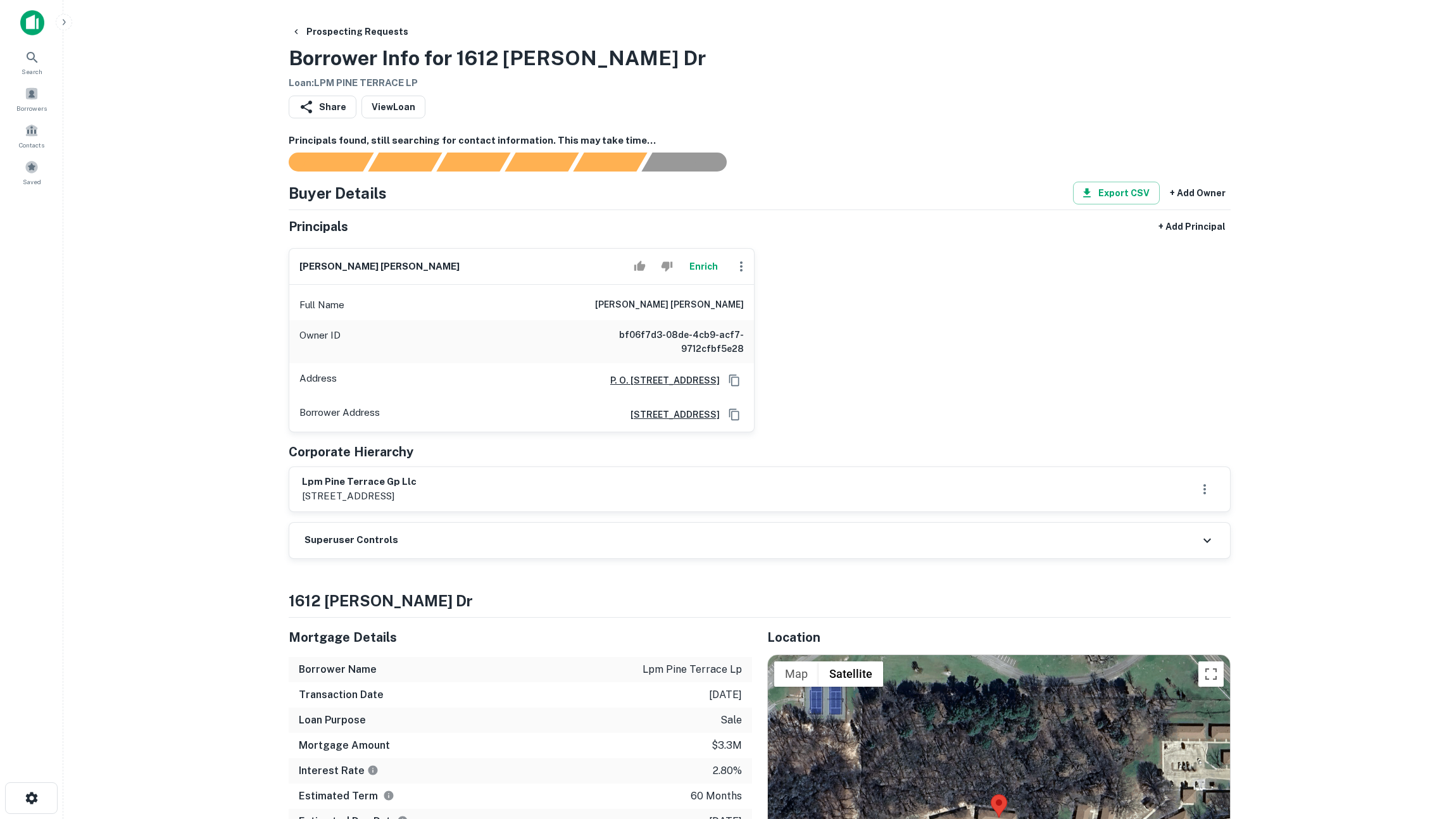
click at [710, 264] on button "Enrich" at bounding box center [703, 266] width 40 height 25
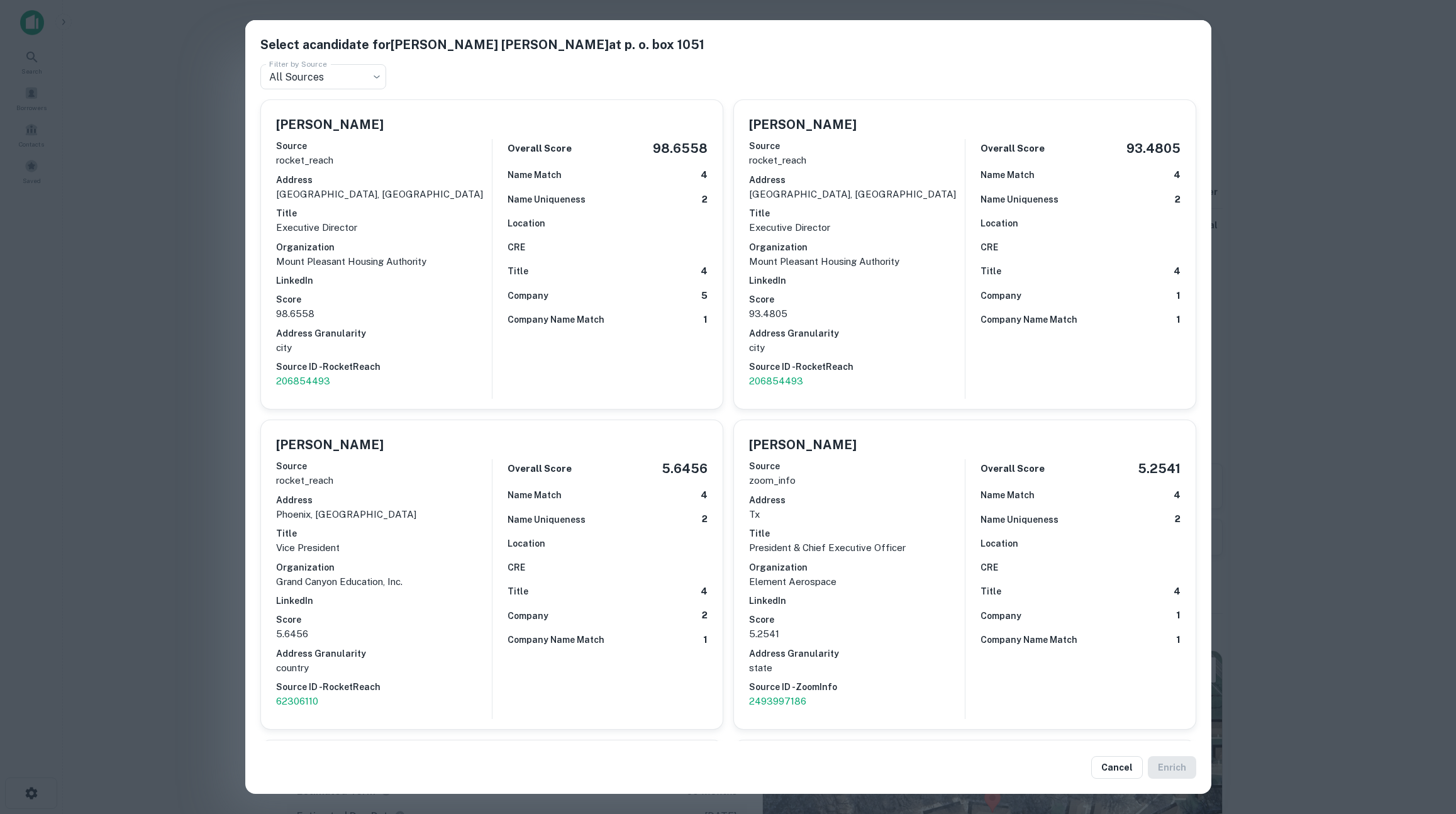
drag, startPoint x: 296, startPoint y: 380, endPoint x: 1202, endPoint y: 746, distance: 977.1
click at [1124, 767] on button "Cancel" at bounding box center [1117, 767] width 52 height 23
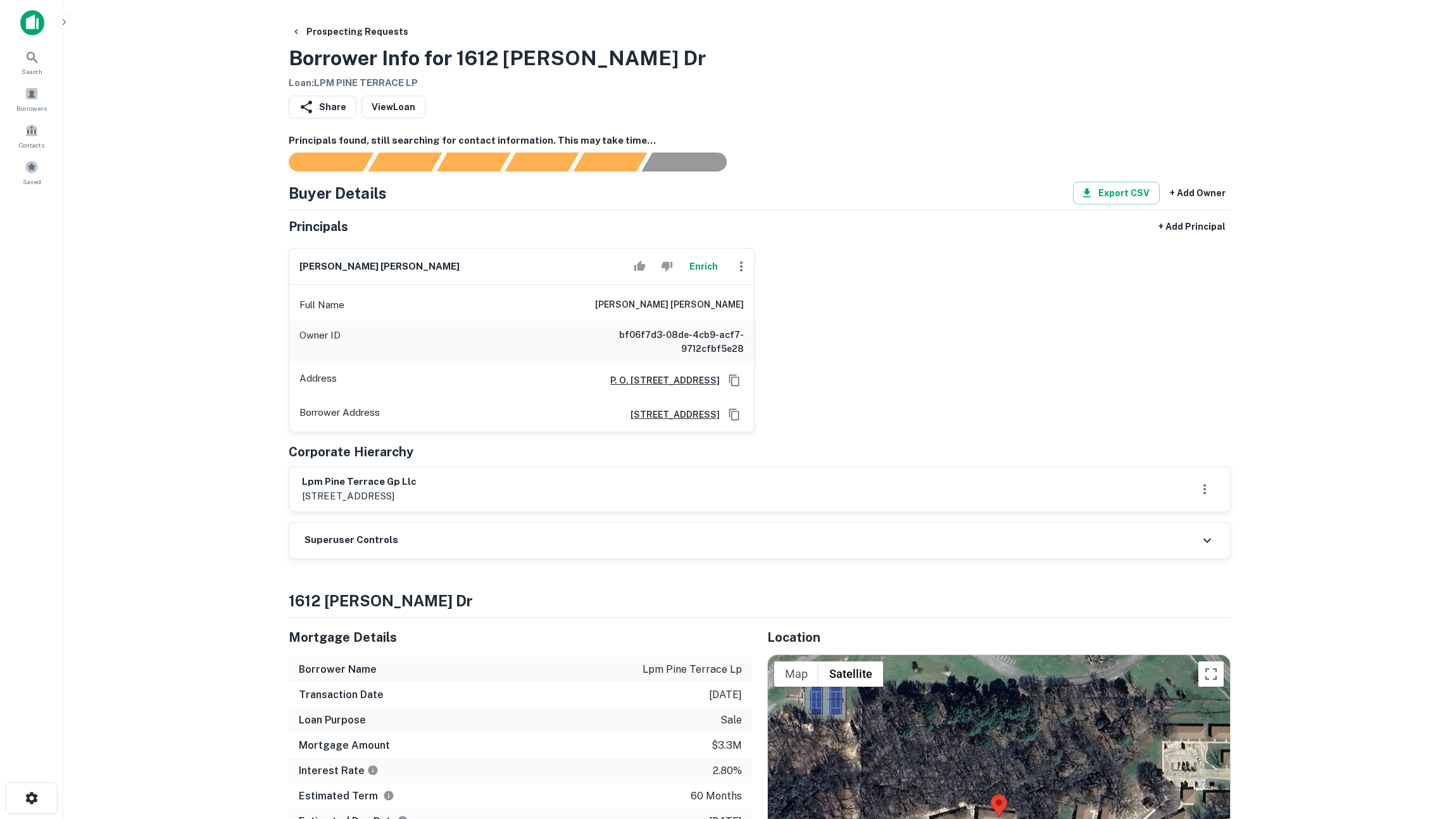
click at [1347, 447] on main "Prospecting Requests Borrower Info for [STREET_ADDRESS][PERSON_NAME] [PERSON_NA…" at bounding box center [760, 410] width 1393 height 819
click at [1333, 480] on main "Prospecting Requests Borrower Info for [STREET_ADDRESS][PERSON_NAME] [PERSON_NA…" at bounding box center [760, 410] width 1393 height 819
